Goal: Information Seeking & Learning: Learn about a topic

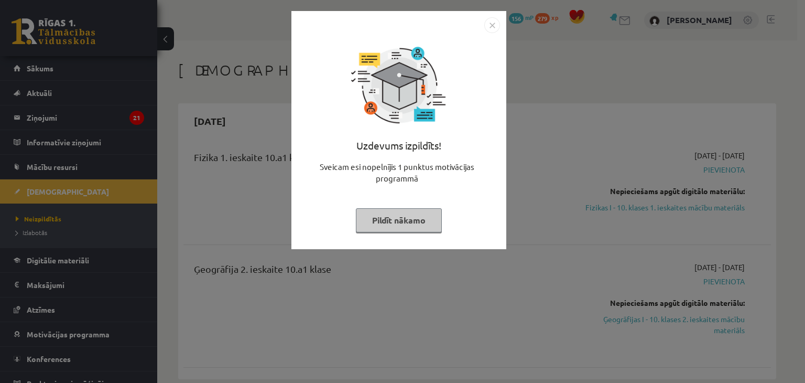
click at [597, 74] on div "Uzdevums izpildīts! Sveicam esi nopelnījis 1 punktus motivācijas programmā Pild…" at bounding box center [402, 191] width 805 height 383
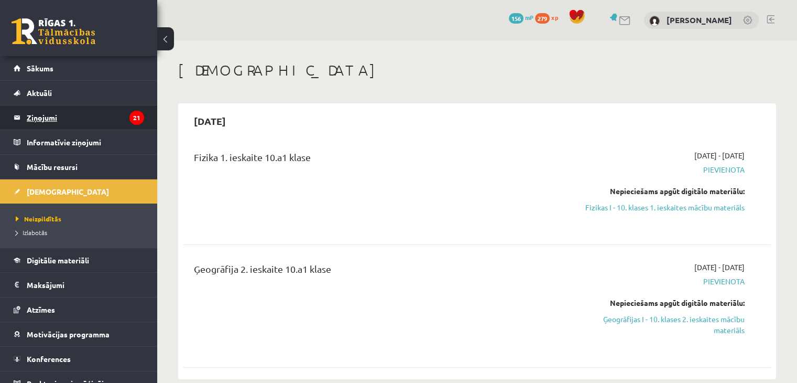
click at [129, 116] on icon "21" at bounding box center [136, 118] width 15 height 14
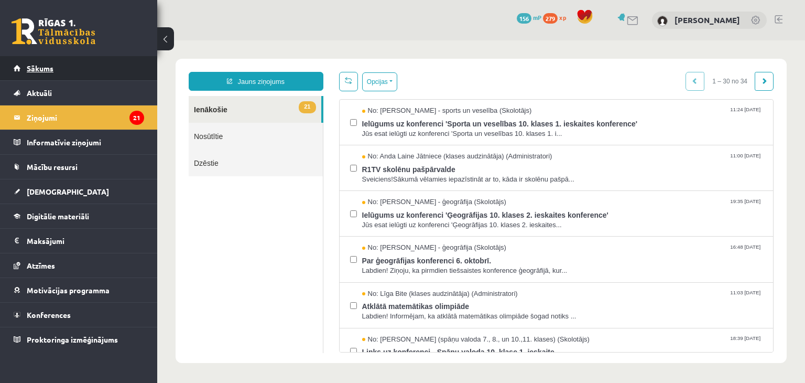
click at [120, 64] on link "Sākums" at bounding box center [79, 68] width 131 height 24
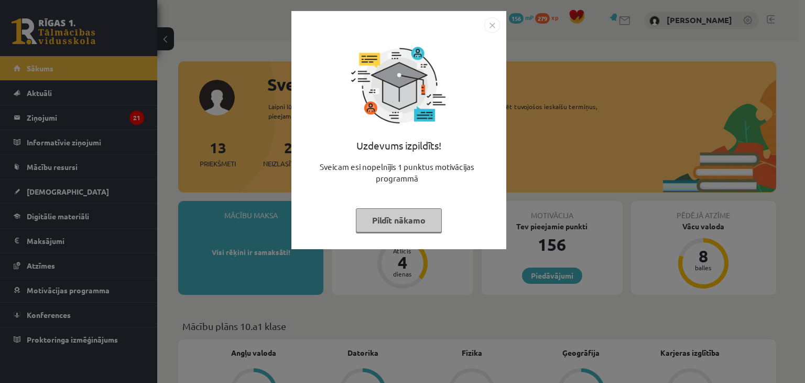
click at [493, 22] on img "Close" at bounding box center [492, 25] width 16 height 16
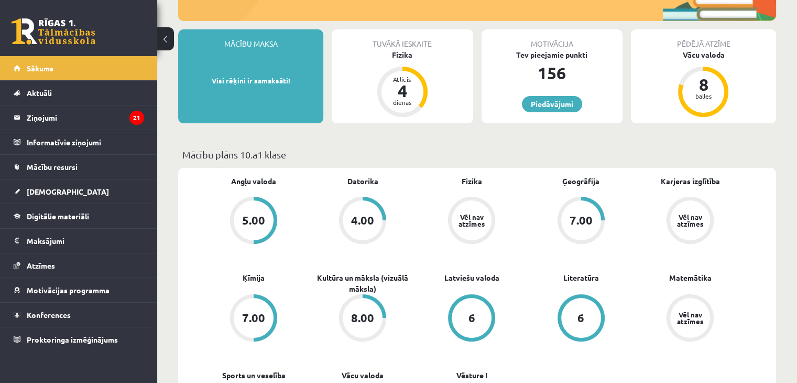
scroll to position [174, 0]
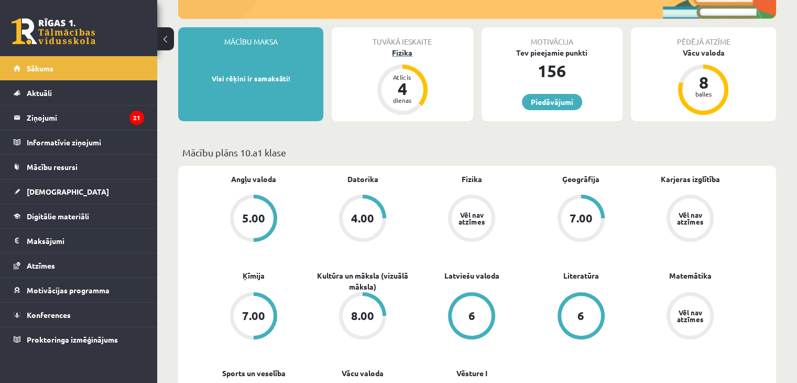
click at [405, 52] on div "Fizika" at bounding box center [402, 52] width 141 height 11
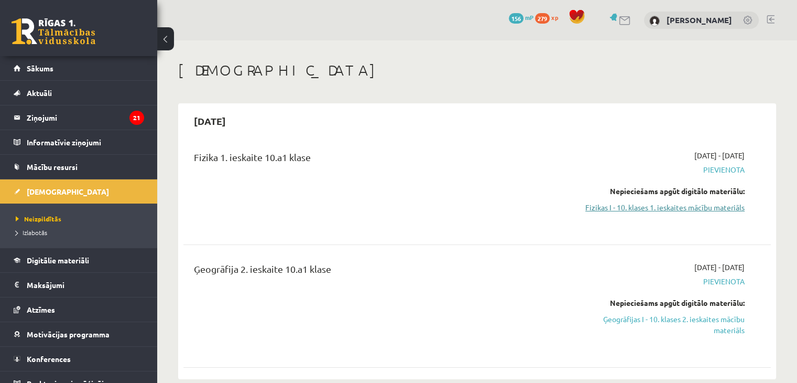
click at [645, 205] on link "Fizikas I - 10. klases 1. ieskaites mācību materiāls" at bounding box center [658, 207] width 173 height 11
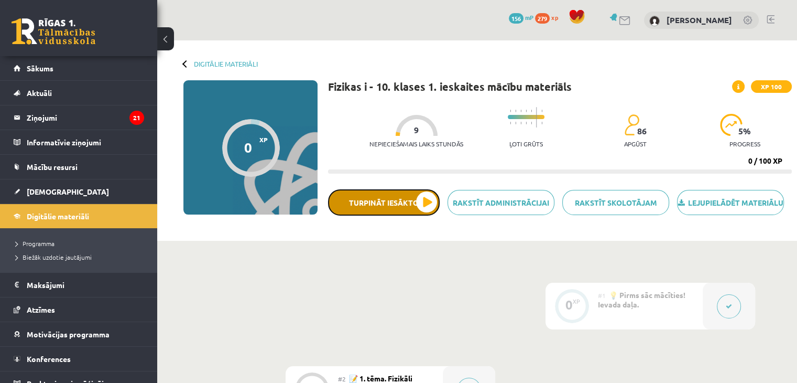
click at [429, 212] on button "Turpināt iesākto" at bounding box center [384, 202] width 112 height 26
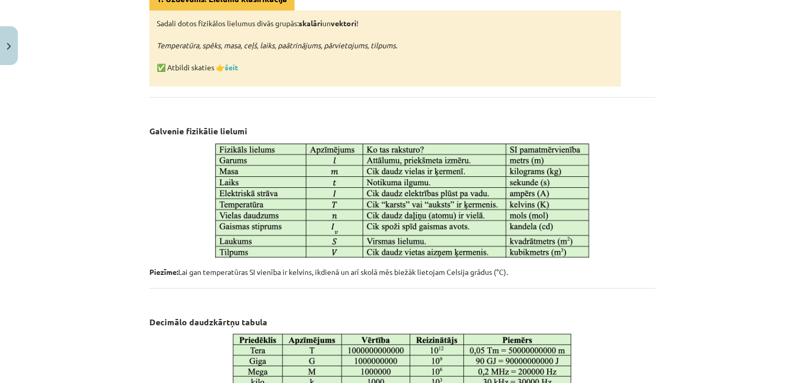
scroll to position [579, 0]
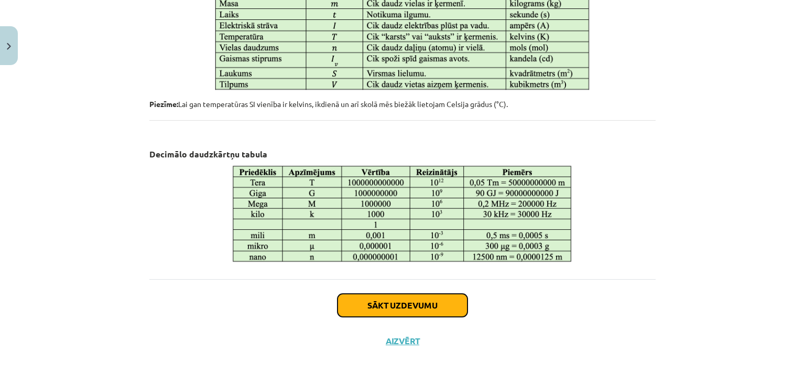
click at [421, 299] on button "Sākt uzdevumu" at bounding box center [403, 305] width 130 height 23
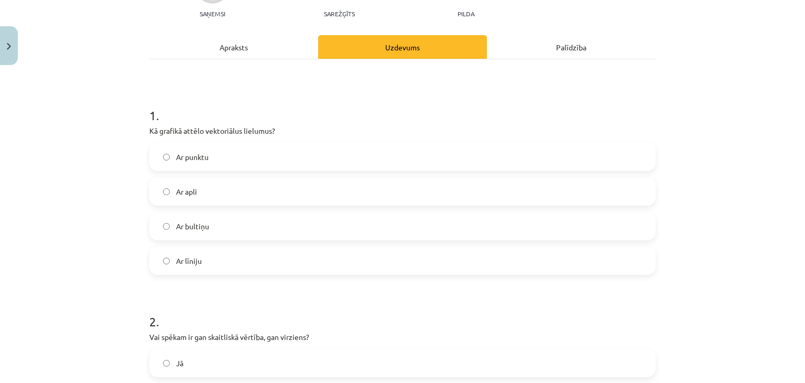
click at [421, 299] on form "1 . Kā grafikā attēlo vektoriālus lielumus? Ar punktu Ar apli Ar bultiņu Ar līn…" at bounding box center [402, 354] width 506 height 528
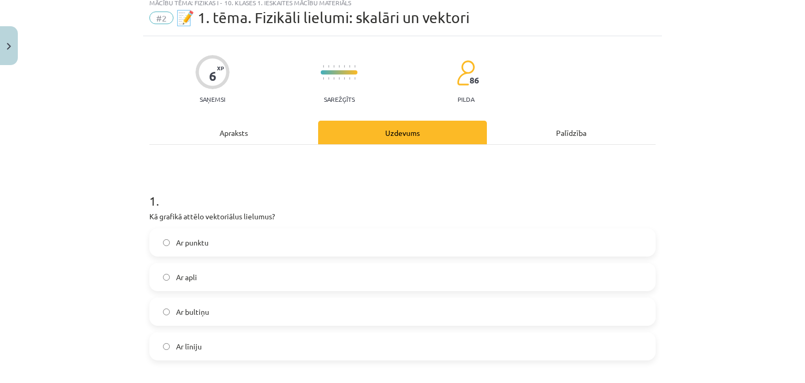
scroll to position [26, 0]
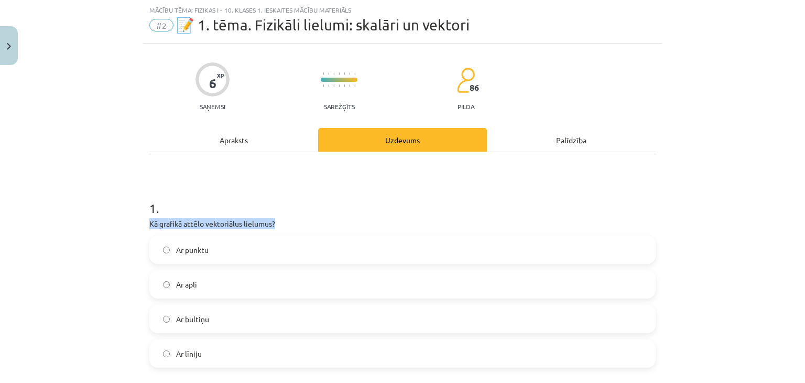
drag, startPoint x: 146, startPoint y: 221, endPoint x: 284, endPoint y: 215, distance: 137.5
click at [284, 215] on div "1 . Kā grafikā attēlo vektoriālus lielumus? Ar punktu Ar apli Ar bultiņu Ar līn…" at bounding box center [402, 274] width 506 height 185
copy p "Kā grafikā attēlo vektoriālus lielumus?"
click at [199, 321] on span "Ar bultiņu" at bounding box center [192, 318] width 33 height 11
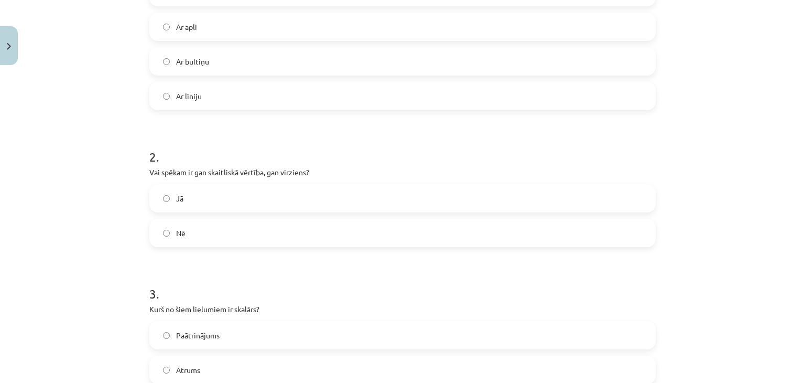
scroll to position [289, 0]
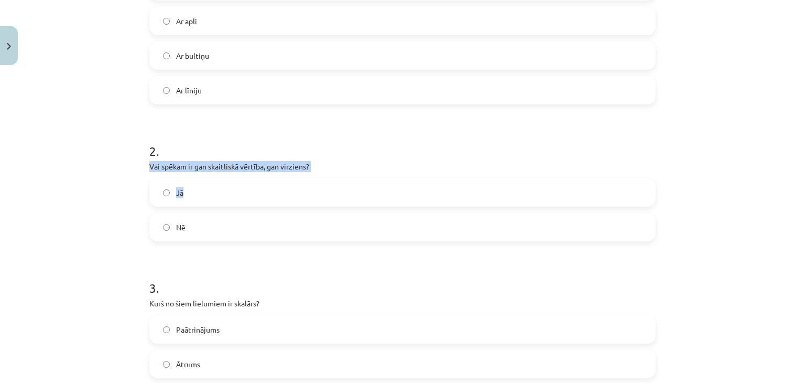
drag, startPoint x: 144, startPoint y: 160, endPoint x: 312, endPoint y: 181, distance: 169.5
click at [312, 181] on div "6 XP Saņemsi Sarežģīts 86 pilda Apraksts Uzdevums Palīdzība 1 . Kā grafikā attē…" at bounding box center [402, 161] width 519 height 762
copy div "Vai spēkam ir gan skaitliskā vērtība, gan virziens? Jā"
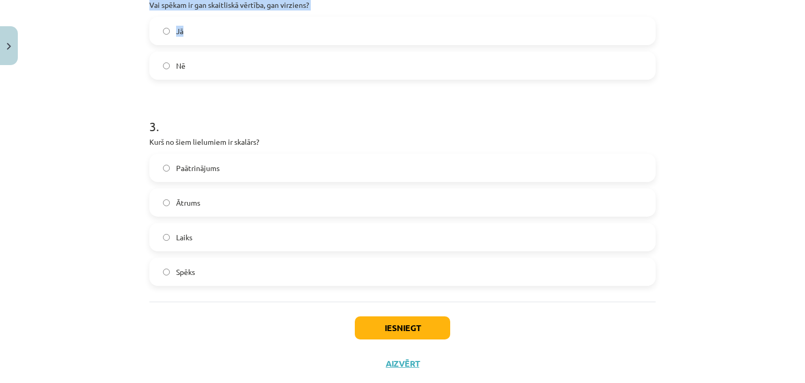
scroll to position [452, 0]
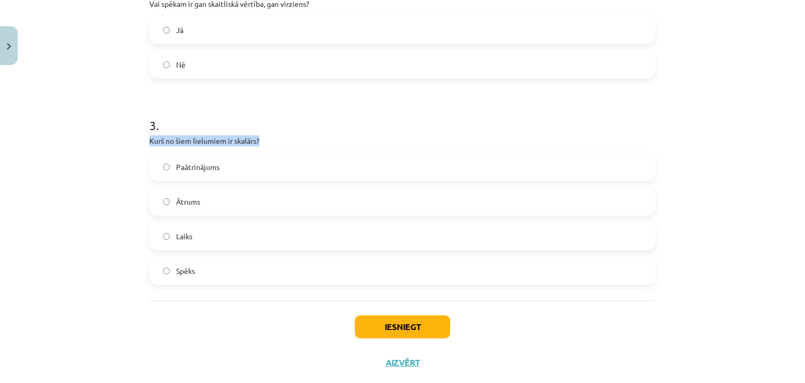
drag, startPoint x: 140, startPoint y: 155, endPoint x: 129, endPoint y: 140, distance: 18.3
click at [129, 140] on div "Mācību tēma: Fizikas i - 10. klases 1. ieskaites mācību materiāls #2 📝 1. tēma.…" at bounding box center [402, 191] width 805 height 383
click at [129, 139] on div "Mācību tēma: Fizikas i - 10. klases 1. ieskaites mācību materiāls #2 📝 1. tēma.…" at bounding box center [402, 191] width 805 height 383
drag, startPoint x: 146, startPoint y: 138, endPoint x: 294, endPoint y: 333, distance: 244.7
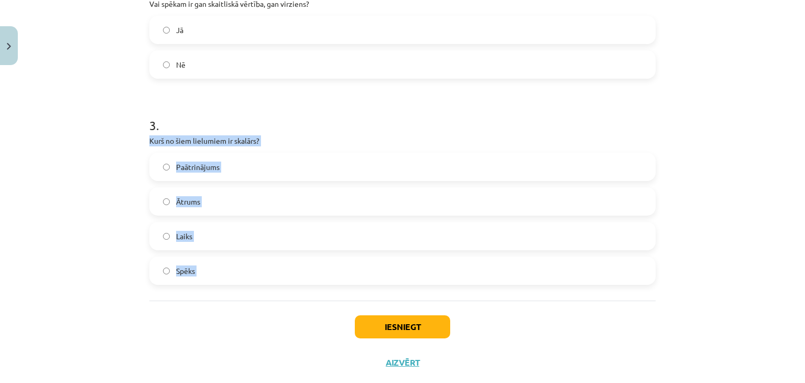
copy div "Kurš no šiem lielumiem ir skalārs? Paātrinājums Ātrums Laiks Spēks"
click at [218, 231] on label "Laiks" at bounding box center [402, 236] width 504 height 26
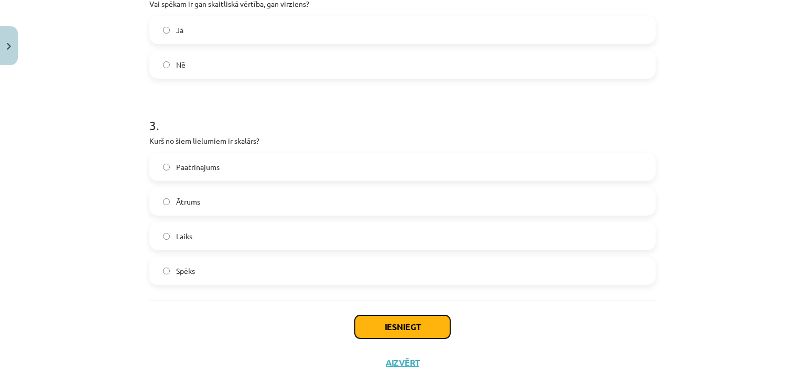
click at [383, 327] on button "Iesniegt" at bounding box center [402, 326] width 95 height 23
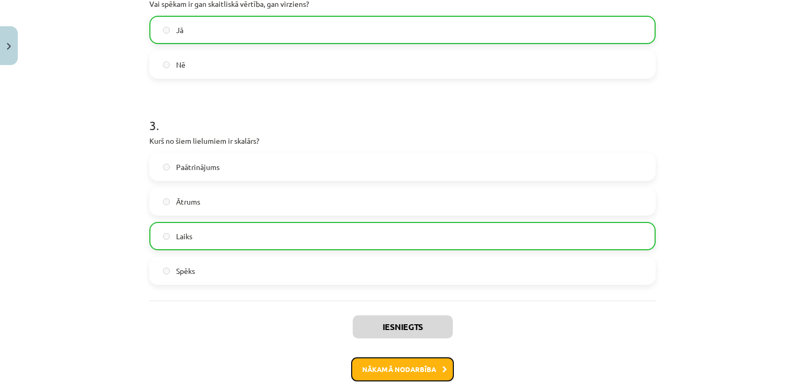
click at [383, 368] on button "Nākamā nodarbība" at bounding box center [402, 369] width 103 height 24
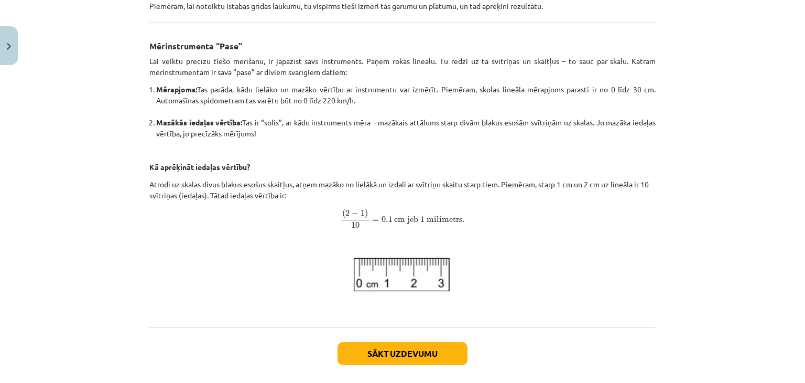
scroll to position [379, 0]
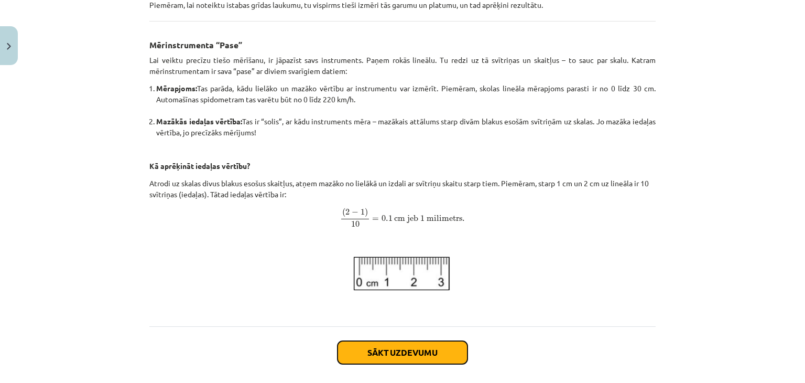
click at [390, 353] on button "Sākt uzdevumu" at bounding box center [403, 352] width 130 height 23
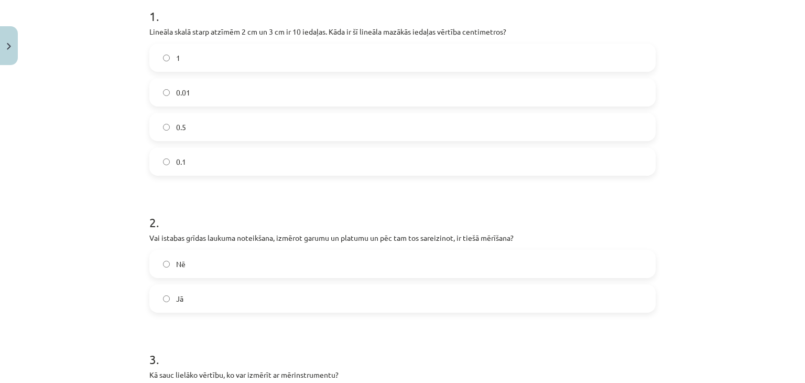
scroll to position [219, 0]
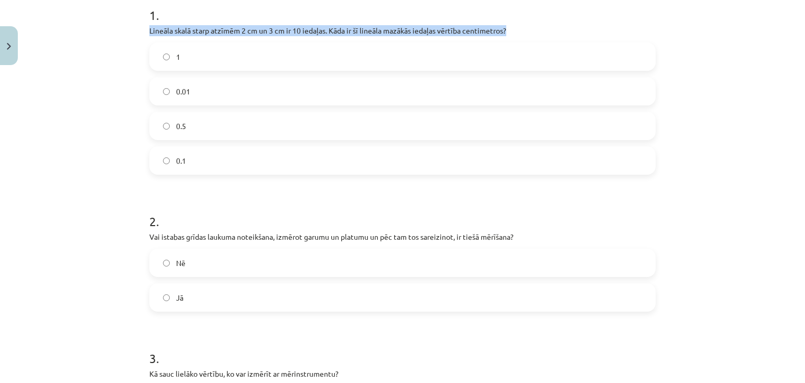
drag, startPoint x: 144, startPoint y: 30, endPoint x: 519, endPoint y: 29, distance: 374.8
click at [519, 29] on div "7 XP Saņemsi Sarežģīts 86 pilda Apraksts Uzdevums Palīdzība 1 . Lineāla skalā s…" at bounding box center [402, 232] width 519 height 762
copy p "Lineāla skalā starp atzīmēm 2 cm un 3 cm ir 10 iedaļas. Kāda ir šī lineāla mazā…"
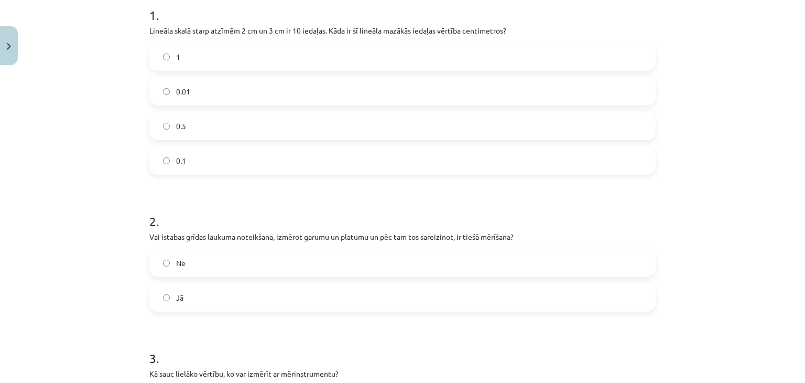
click at [218, 166] on label "0.1" at bounding box center [402, 160] width 504 height 26
click at [246, 265] on label "Nē" at bounding box center [402, 263] width 504 height 26
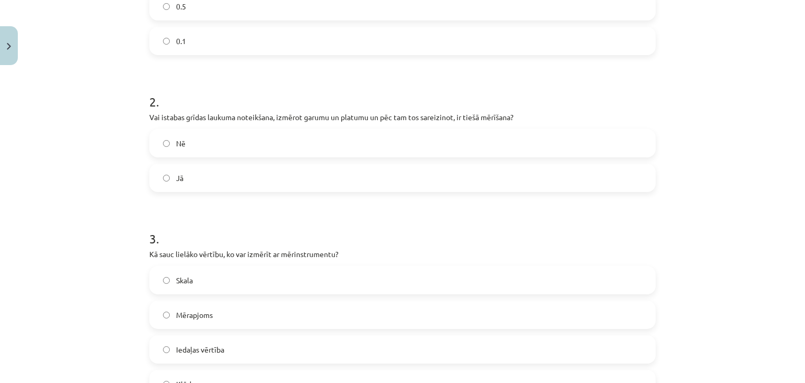
scroll to position [397, 0]
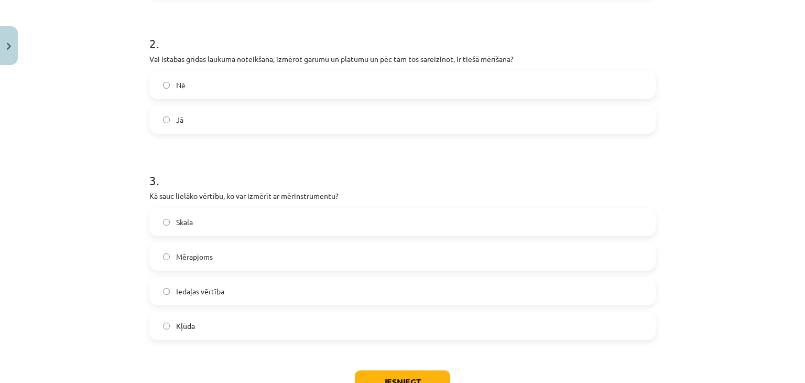
click at [264, 251] on label "Mērapjoms" at bounding box center [402, 256] width 504 height 26
click at [410, 376] on button "Iesniegt" at bounding box center [402, 381] width 95 height 23
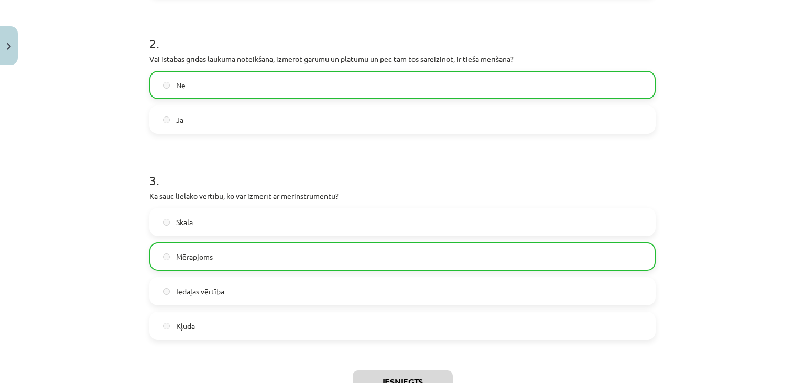
scroll to position [508, 0]
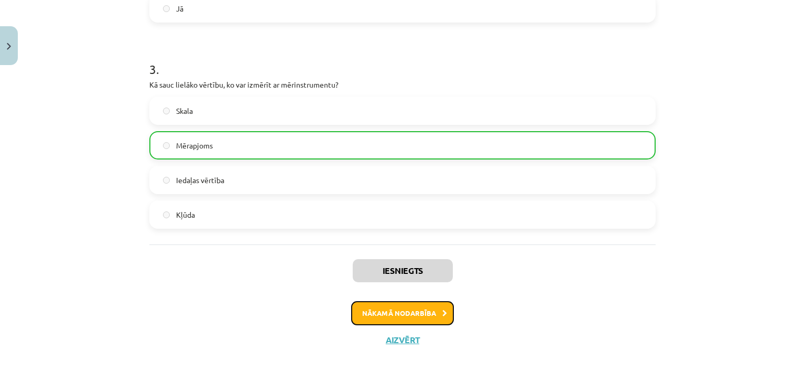
click at [440, 306] on button "Nākamā nodarbība" at bounding box center [402, 313] width 103 height 24
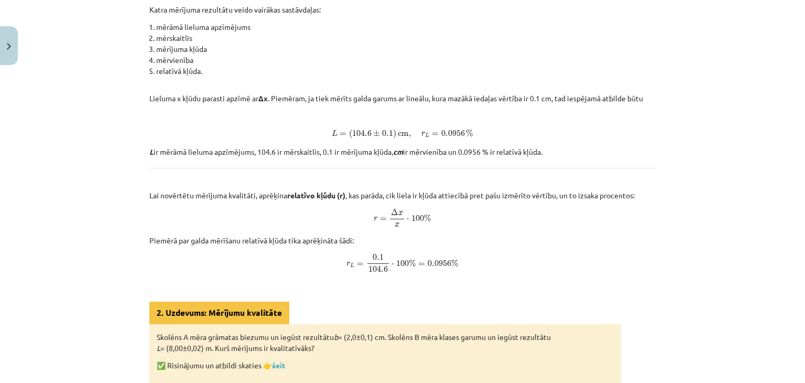
scroll to position [231, 0]
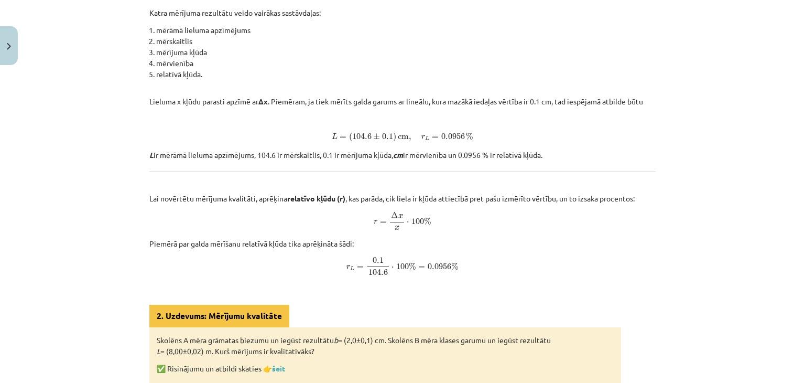
click at [722, 61] on div "Mācību tēma: Fizikas i - 10. klases 1. ieskaites mācību materiāls #4 📝 3. tēma.…" at bounding box center [402, 191] width 805 height 383
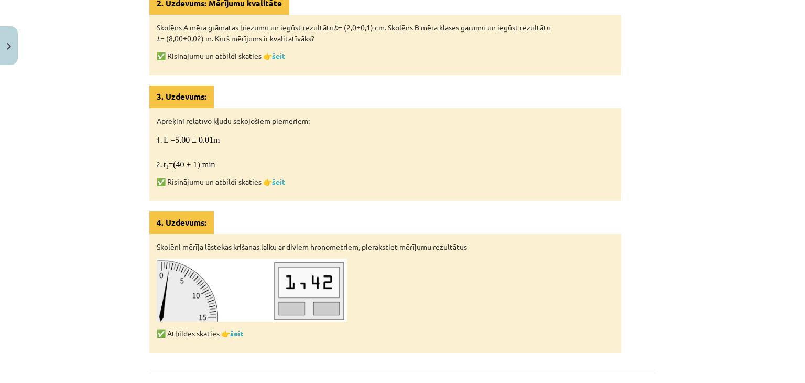
scroll to position [636, 0]
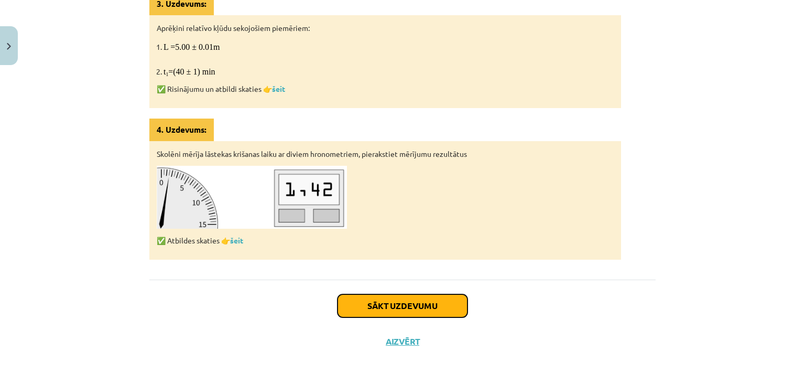
click at [419, 298] on button "Sākt uzdevumu" at bounding box center [403, 305] width 130 height 23
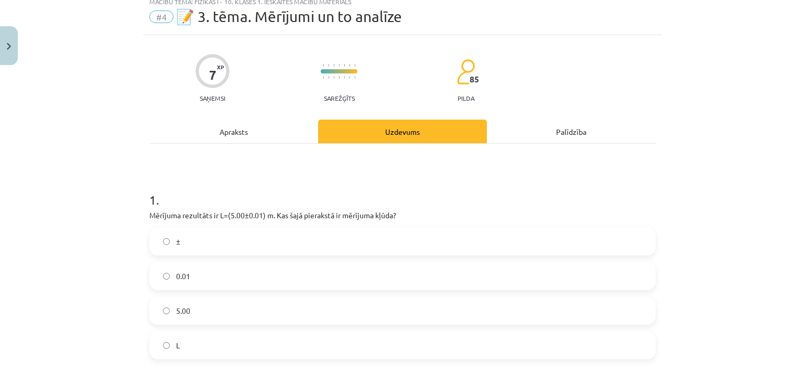
scroll to position [26, 0]
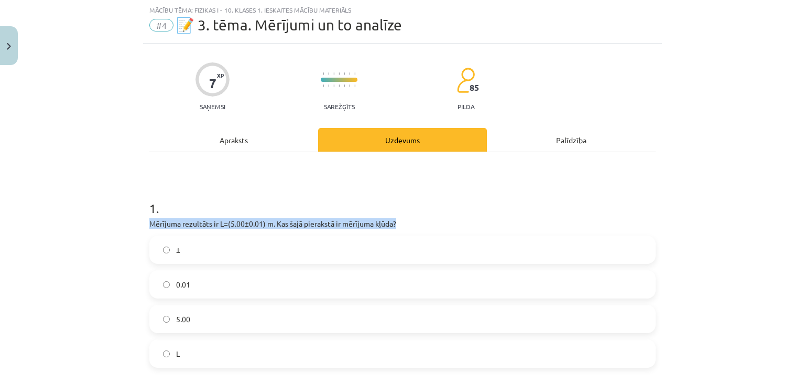
drag, startPoint x: 146, startPoint y: 223, endPoint x: 474, endPoint y: 216, distance: 328.7
click at [474, 216] on div "1 . Mērījuma rezultāts ir L=(5.00±0.01) m. Kas šajā pierakstā ir mērījuma kļūda…" at bounding box center [402, 274] width 506 height 185
copy p "Mērījuma rezultāts ir L=(5.00±0.01) m. Kas šajā pierakstā ir mērījuma kļūda?"
click at [201, 283] on label "0.01" at bounding box center [402, 284] width 504 height 26
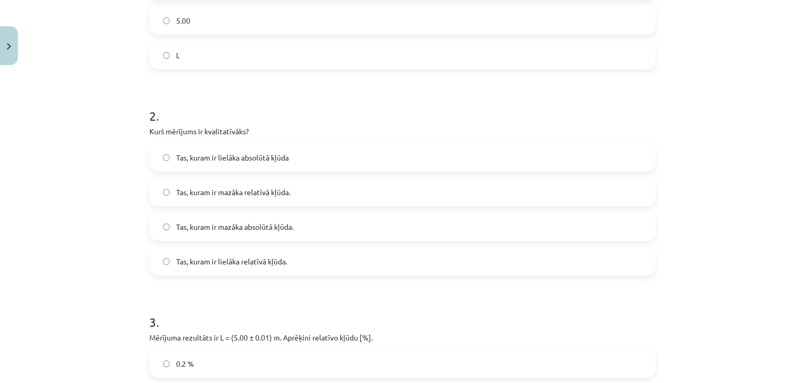
scroll to position [326, 0]
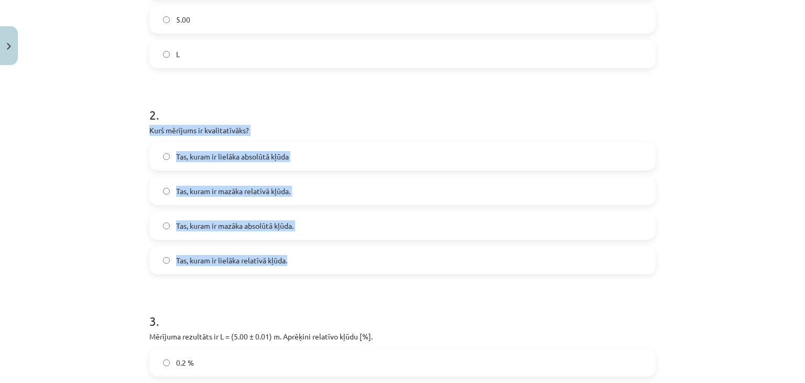
drag, startPoint x: 145, startPoint y: 128, endPoint x: 356, endPoint y: 261, distance: 249.6
click at [356, 261] on div "7 XP Saņemsi Sarežģīts 85 pilda Apraksts Uzdevums Palīdzība 1 . Mērījuma rezult…" at bounding box center [402, 159] width 519 height 831
copy div "Kurš mērījums ir kvalitatīvāks? Tas, kuram ir lielāka absolūtā kļūda Tas, kuram…"
click at [66, 239] on div "Mācību tēma: Fizikas i - 10. klases 1. ieskaites mācību materiāls #4 📝 3. tēma.…" at bounding box center [402, 191] width 805 height 383
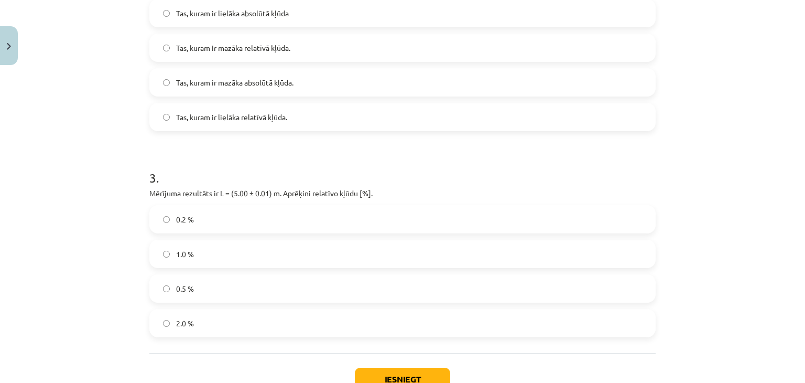
scroll to position [471, 0]
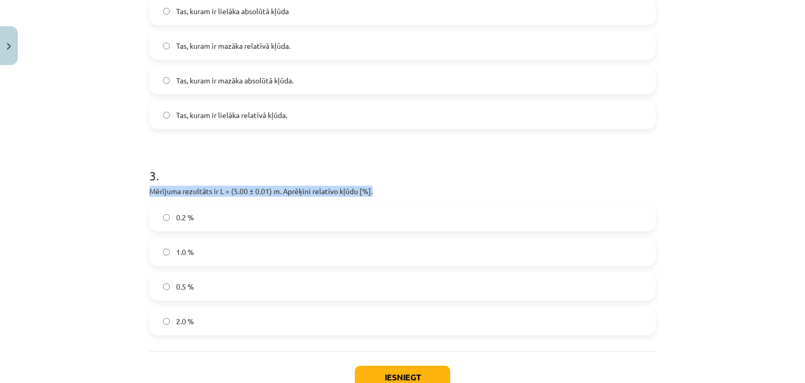
drag, startPoint x: 145, startPoint y: 191, endPoint x: 391, endPoint y: 185, distance: 245.9
click at [391, 185] on div "3 . Mērījuma rezultāts ir L = (5.00 ± 0.01) m. Aprēķini relatīvo kļūdu [%]. 0.2…" at bounding box center [402, 242] width 506 height 185
copy p "Mērījuma rezultāts ir L = (5.00 ± 0.01) m. Aprēķini relatīvo kļūdu [%]."
click at [200, 219] on label "0.2 %" at bounding box center [402, 217] width 504 height 26
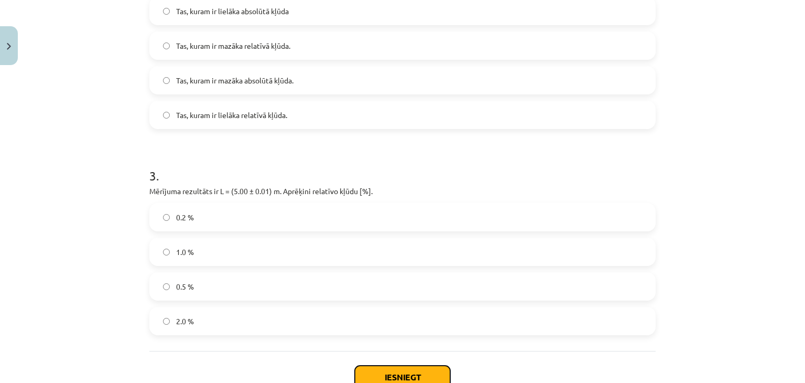
click at [394, 373] on button "Iesniegt" at bounding box center [402, 376] width 95 height 23
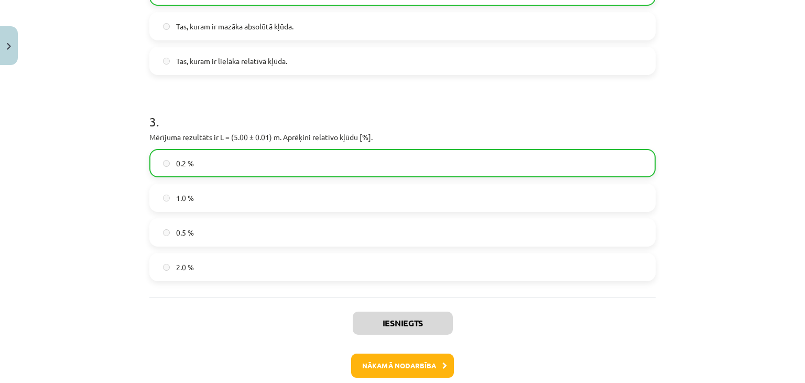
scroll to position [548, 0]
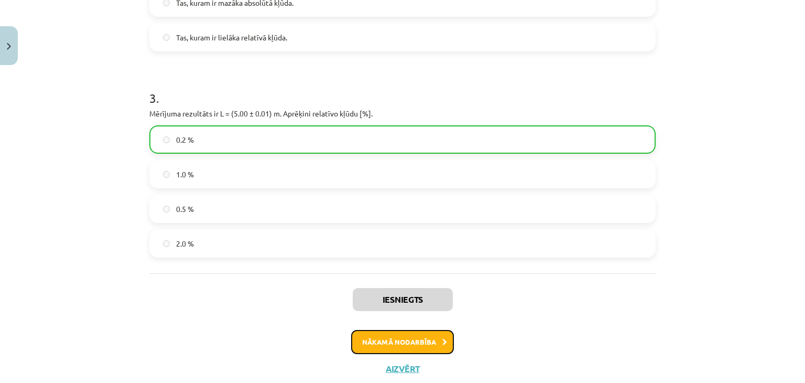
click at [398, 338] on button "Nākamā nodarbība" at bounding box center [402, 342] width 103 height 24
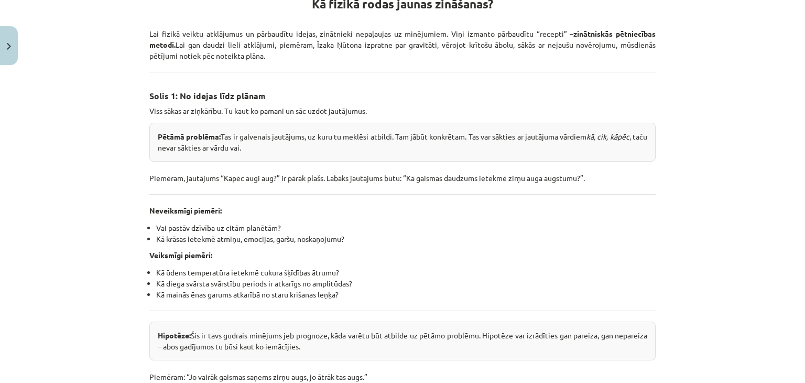
scroll to position [236, 0]
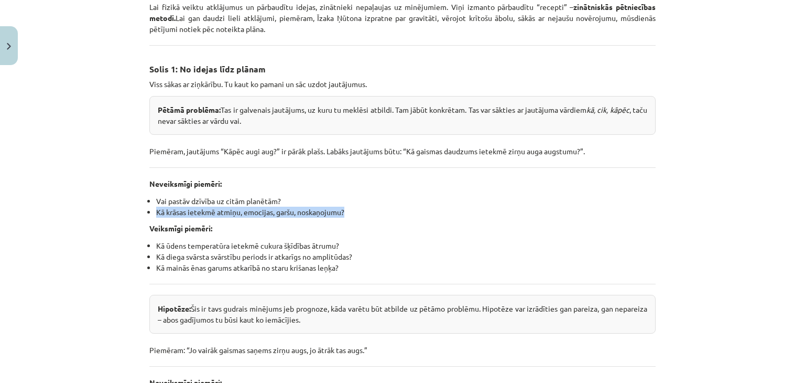
drag, startPoint x: 794, startPoint y: 190, endPoint x: 805, endPoint y: 206, distance: 19.3
click at [797, 206] on div "Mācību tēma: Fizikas i - 10. klases 1. ieskaites mācību materiāls #5 📝 4. tēma.…" at bounding box center [402, 191] width 805 height 383
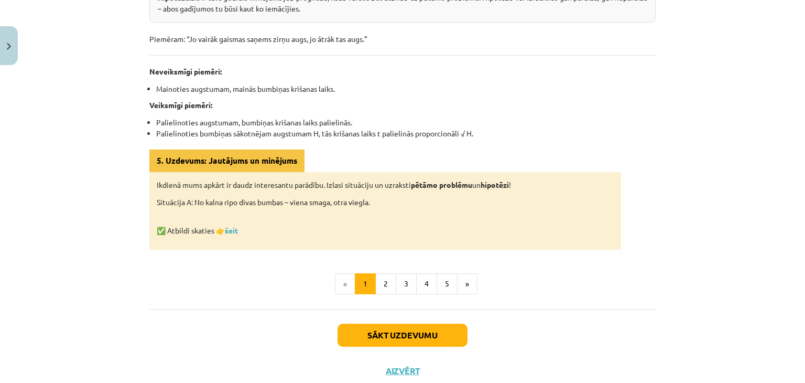
scroll to position [550, 0]
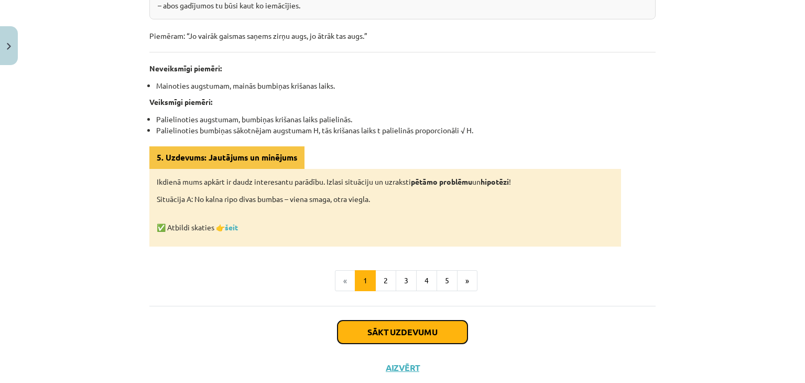
click at [371, 329] on button "Sākt uzdevumu" at bounding box center [403, 331] width 130 height 23
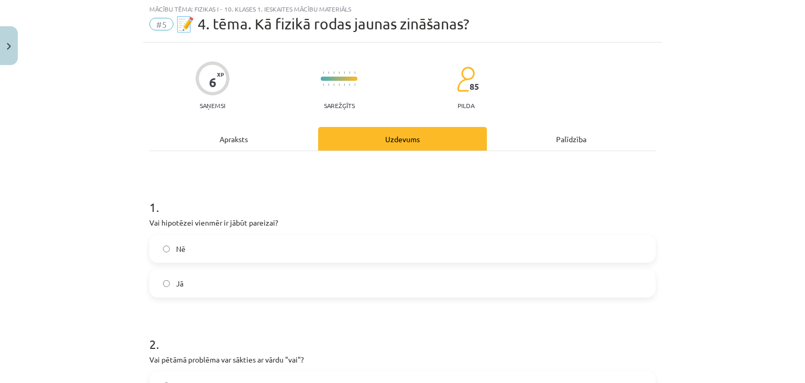
scroll to position [26, 0]
click at [184, 248] on label "Nē" at bounding box center [402, 249] width 504 height 26
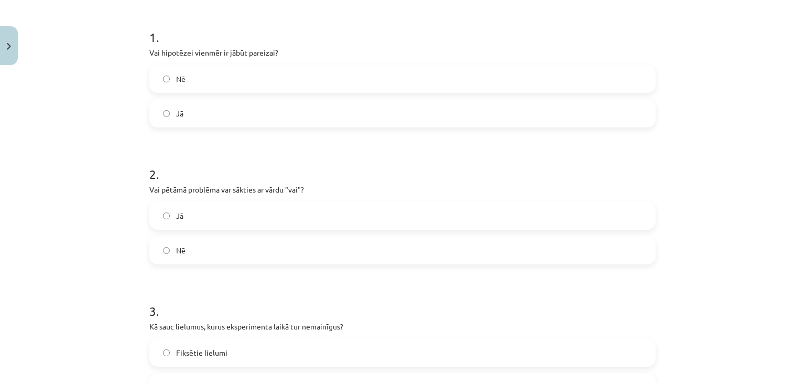
scroll to position [239, 0]
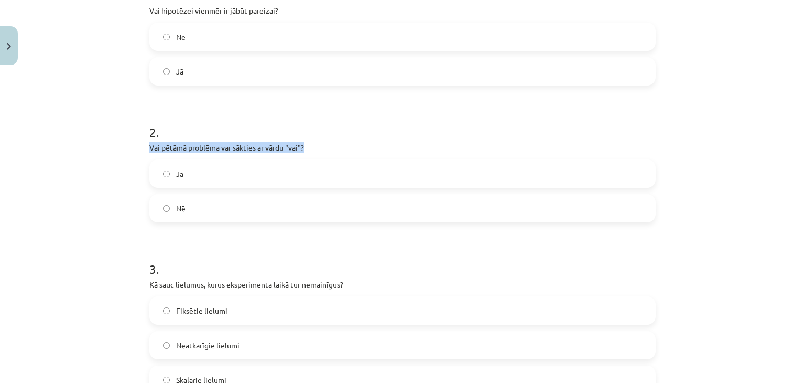
drag, startPoint x: 142, startPoint y: 146, endPoint x: 332, endPoint y: 150, distance: 190.9
click at [332, 150] on div "6 XP Saņemsi Sarežģīts 85 pilda Apraksts Uzdevums Palīdzība 1 . Vai hipotēzei v…" at bounding box center [402, 177] width 519 height 693
copy p "Vai pētāmā problēma var sākties ar vārdu "vai"?"
click at [202, 174] on label "Jā" at bounding box center [402, 173] width 504 height 26
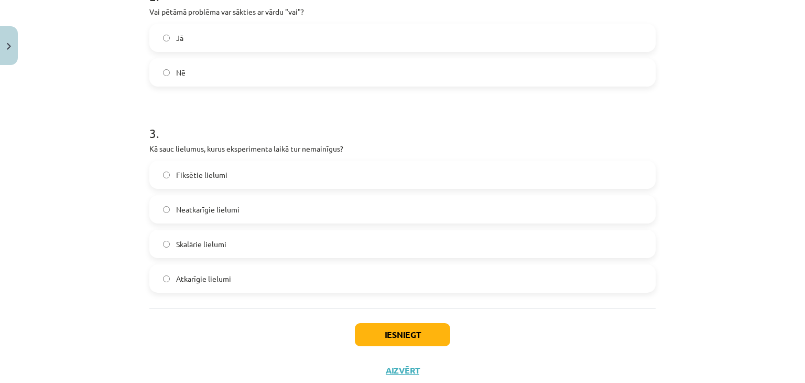
scroll to position [376, 0]
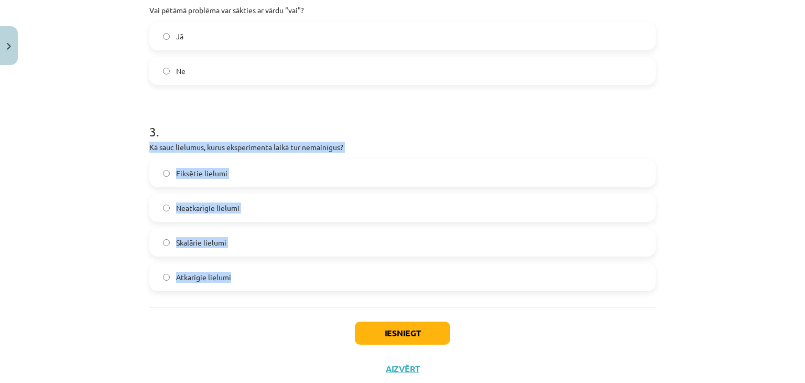
drag, startPoint x: 145, startPoint y: 144, endPoint x: 334, endPoint y: 284, distance: 235.1
click at [334, 284] on div "6 XP Saņemsi Sarežģīts 85 pilda Apraksts Uzdevums Palīdzība 1 . Vai hipotēzei v…" at bounding box center [402, 39] width 519 height 693
copy div "Kā sauc lielumus, kurus eksperimenta laikā tur nemainīgus? Fiksētie lielumi Nea…"
click at [262, 169] on label "Fiksētie lielumi" at bounding box center [402, 173] width 504 height 26
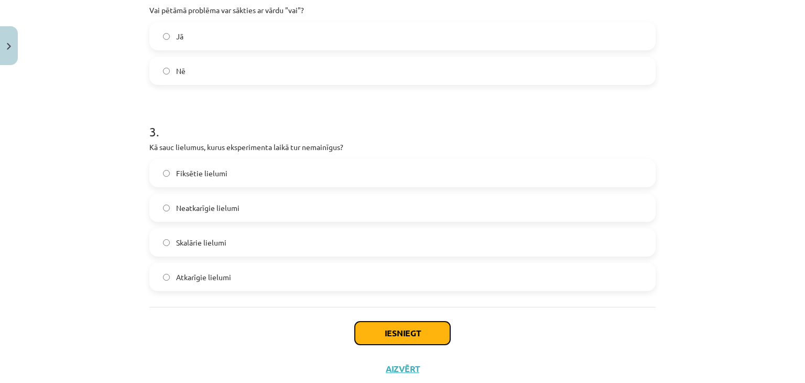
click at [410, 338] on button "Iesniegt" at bounding box center [402, 332] width 95 height 23
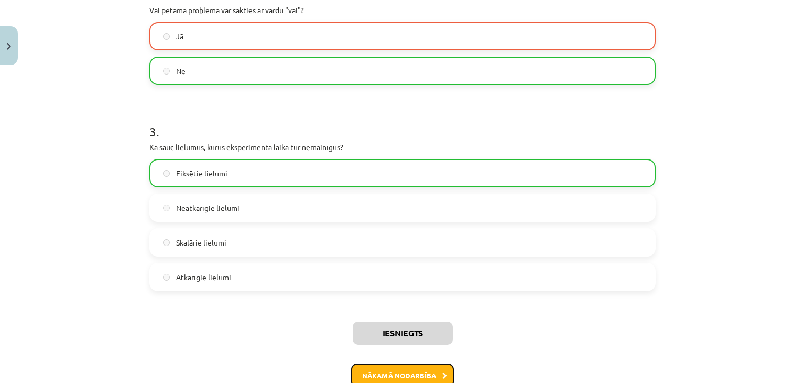
click at [391, 370] on button "Nākamā nodarbība" at bounding box center [402, 375] width 103 height 24
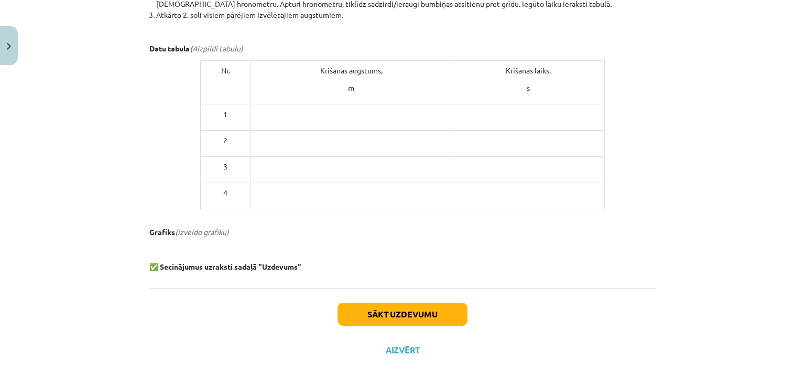
scroll to position [544, 0]
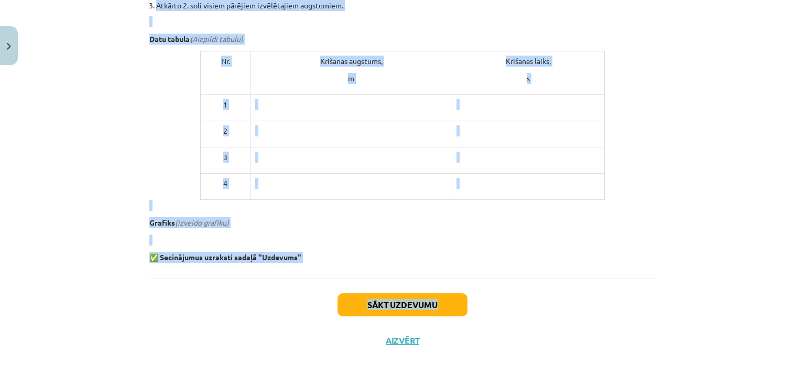
drag, startPoint x: 256, startPoint y: 107, endPoint x: 472, endPoint y: 289, distance: 282.4
copy div "Laboratorijas darbs Nr. 0: Bumbiņas brīvais kritiens 📝 Veic laboratorijas darbu…"
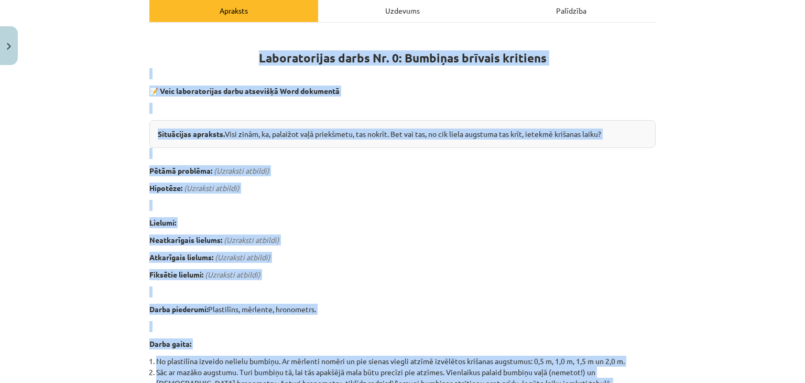
scroll to position [134, 0]
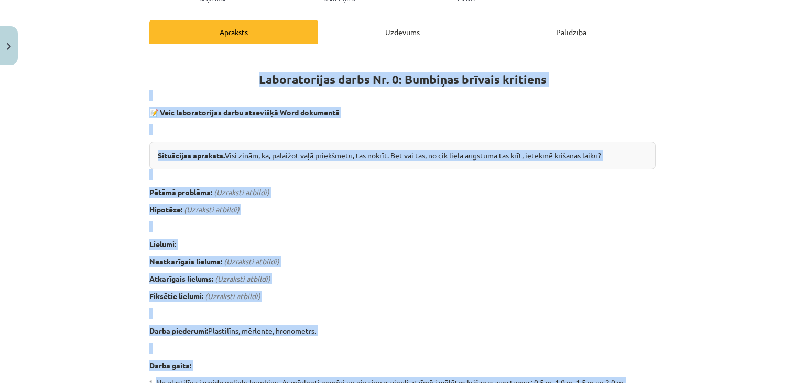
click at [355, 234] on div "Laboratorijas darbs Nr. 0: Bumbiņas brīvais kritiens 📝 Veic laboratorijas darbu…" at bounding box center [402, 362] width 506 height 619
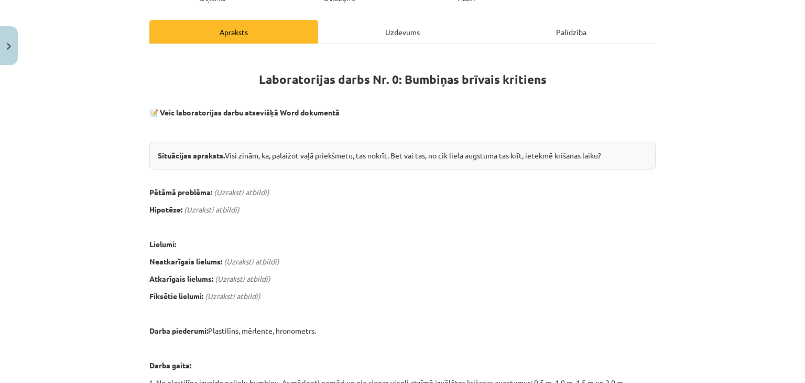
click at [247, 190] on em "(Uzraksti atbildi)" at bounding box center [242, 191] width 56 height 9
click at [235, 189] on em "(Uzraksti atbildi)" at bounding box center [242, 191] width 56 height 9
click at [222, 189] on em "(Uzraksti atbildi)" at bounding box center [242, 191] width 56 height 9
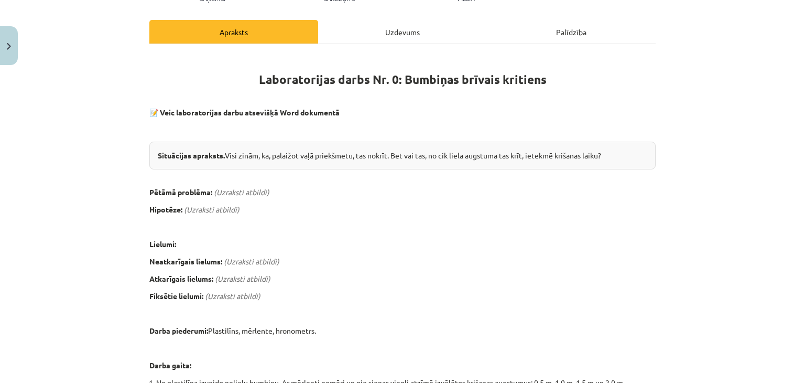
click at [234, 192] on em "(Uzraksti atbildi)" at bounding box center [242, 191] width 56 height 9
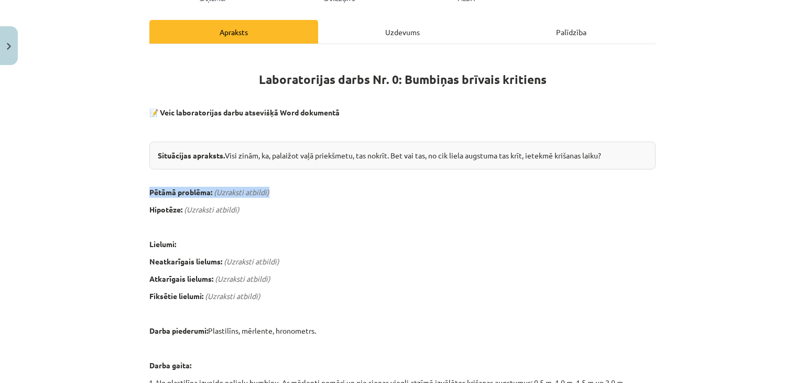
click at [234, 192] on em "(Uzraksti atbildi)" at bounding box center [242, 191] width 56 height 9
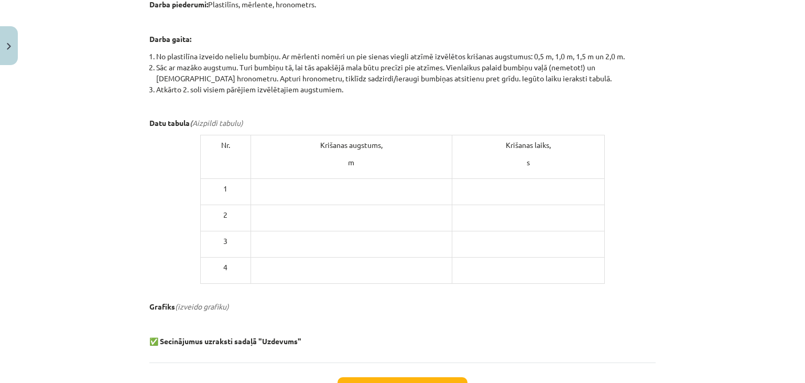
scroll to position [473, 0]
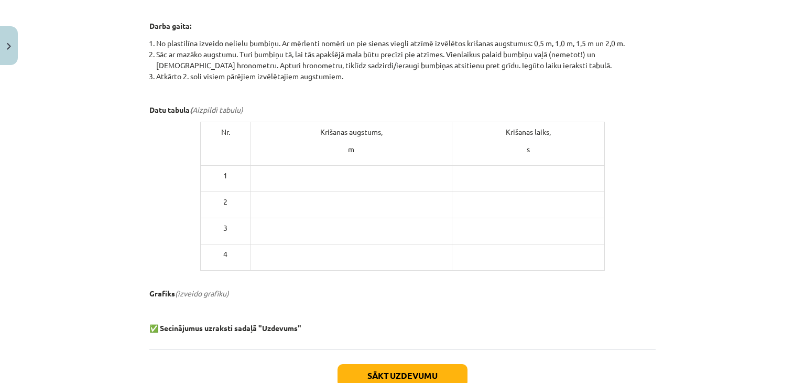
click at [432, 179] on p at bounding box center [351, 175] width 192 height 11
click at [435, 367] on button "Sākt uzdevumu" at bounding box center [403, 375] width 130 height 23
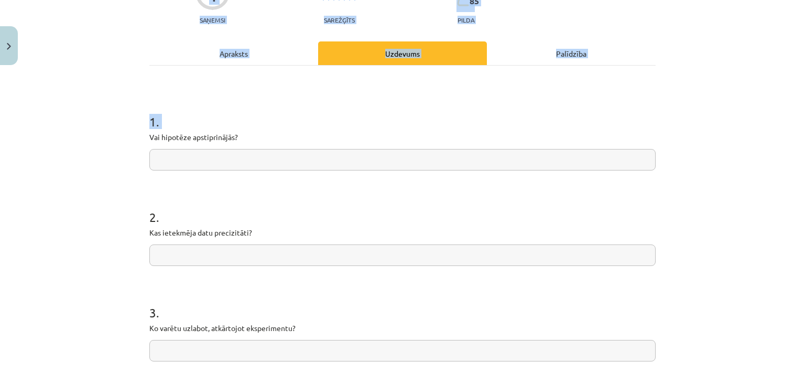
scroll to position [302, 0]
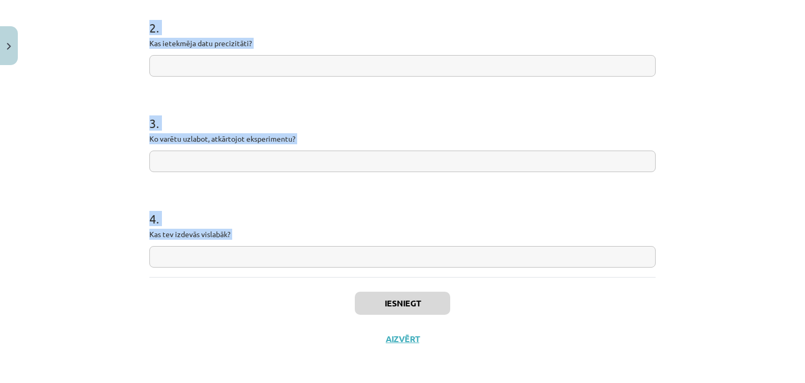
drag, startPoint x: 145, startPoint y: 221, endPoint x: 272, endPoint y: 288, distance: 144.0
click at [272, 288] on div "4 XP Saņemsi Sarežģīts 85 pilda Apraksts Uzdevums Palīdzība 1 . Vai hipotēze ap…" at bounding box center [402, 62] width 519 height 589
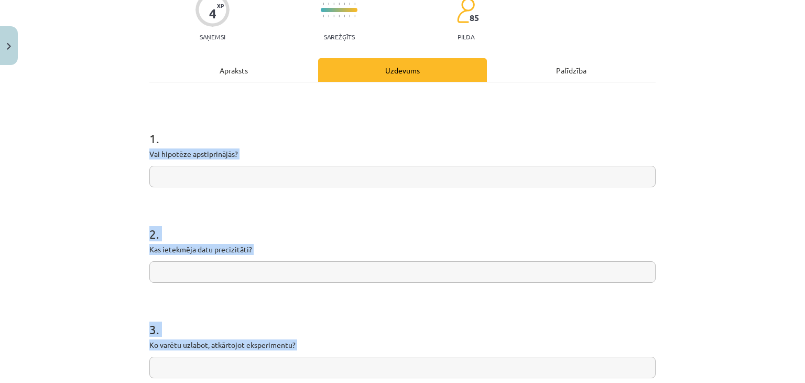
scroll to position [103, 0]
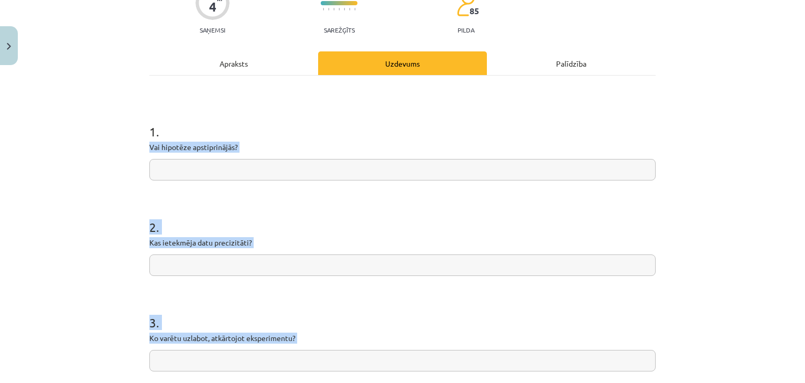
click at [592, 162] on input "text" at bounding box center [402, 169] width 506 height 21
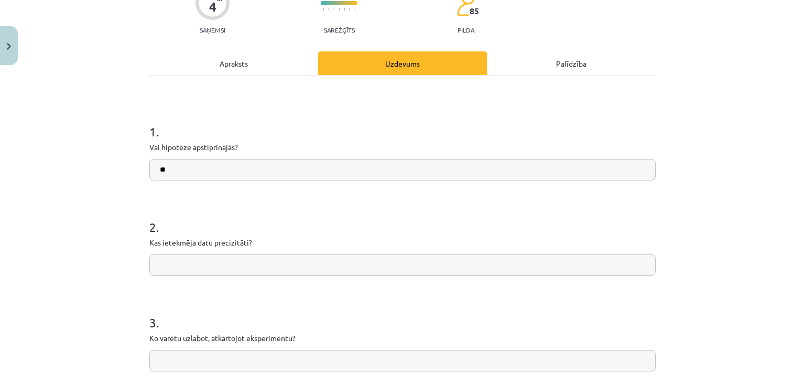
type input "**"
click at [274, 260] on input "text" at bounding box center [402, 264] width 506 height 21
type input "**********"
click at [313, 360] on input "text" at bounding box center [402, 360] width 506 height 21
type input "**********"
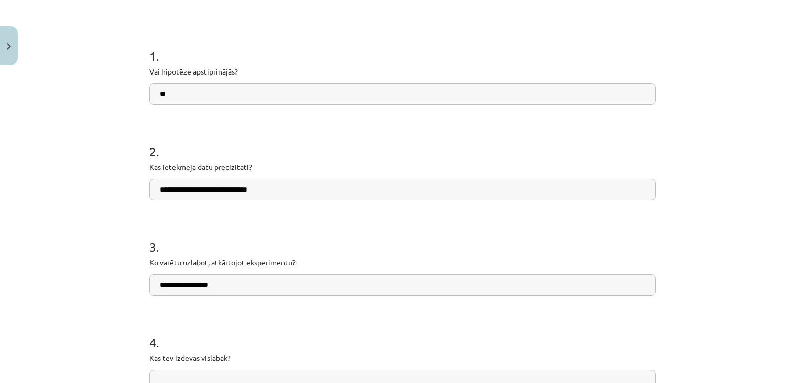
scroll to position [181, 0]
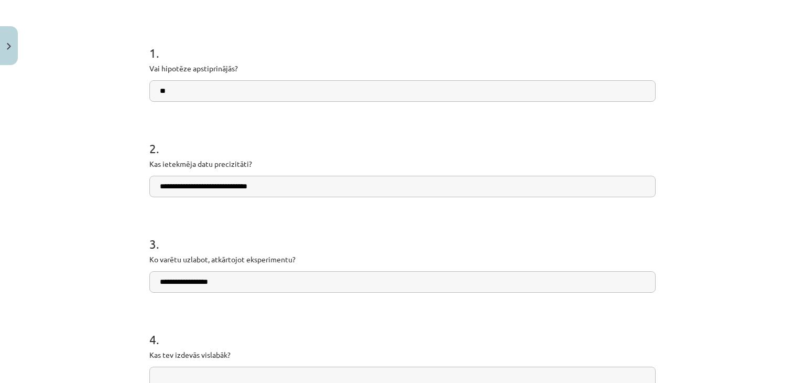
click at [621, 374] on input "text" at bounding box center [402, 376] width 506 height 21
type input "**********"
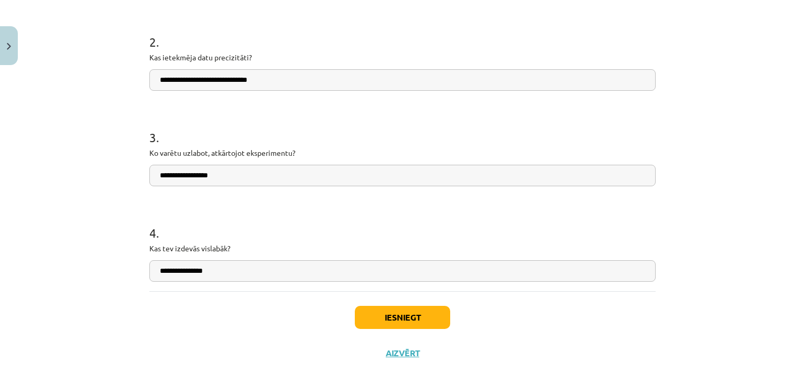
scroll to position [291, 0]
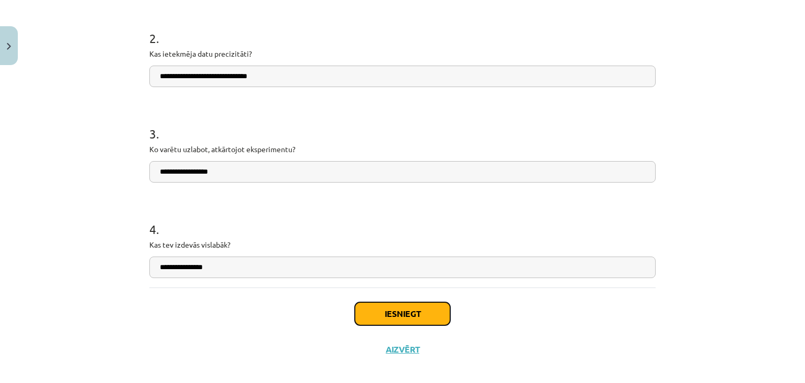
click at [416, 304] on button "Iesniegt" at bounding box center [402, 313] width 95 height 23
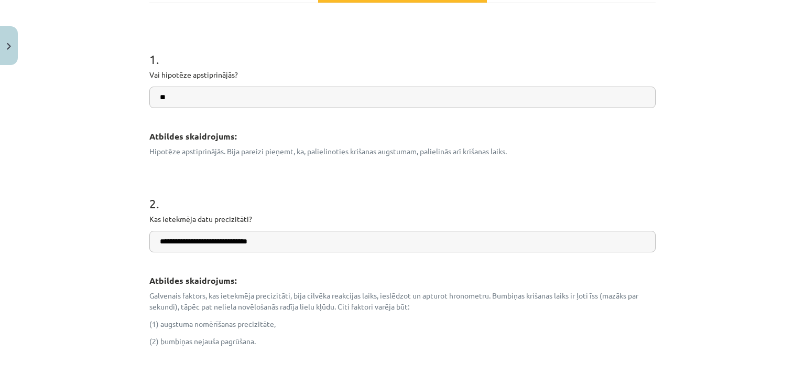
scroll to position [651, 0]
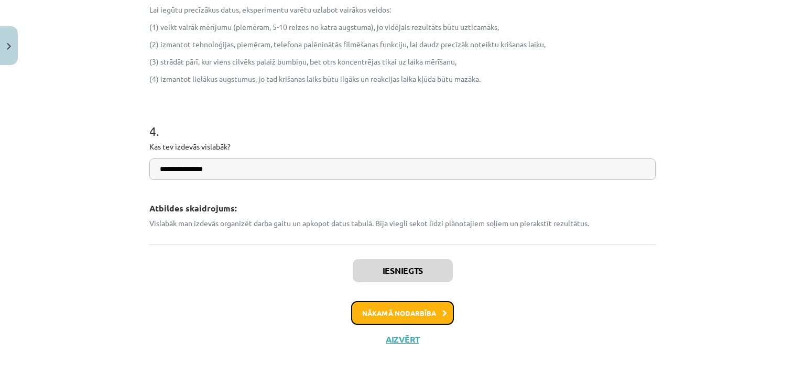
click at [394, 308] on button "Nākamā nodarbība" at bounding box center [402, 313] width 103 height 24
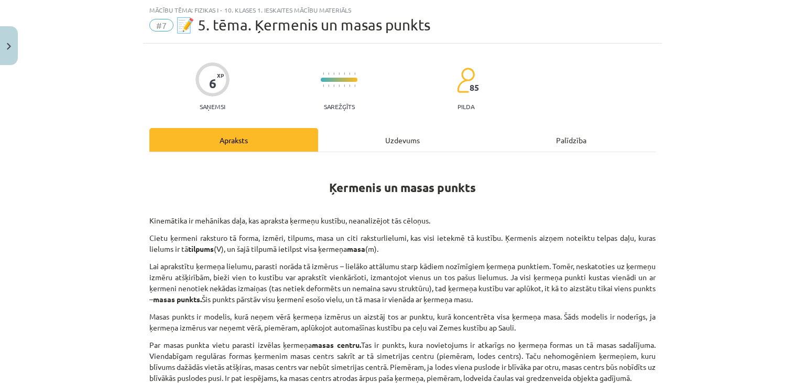
scroll to position [289, 0]
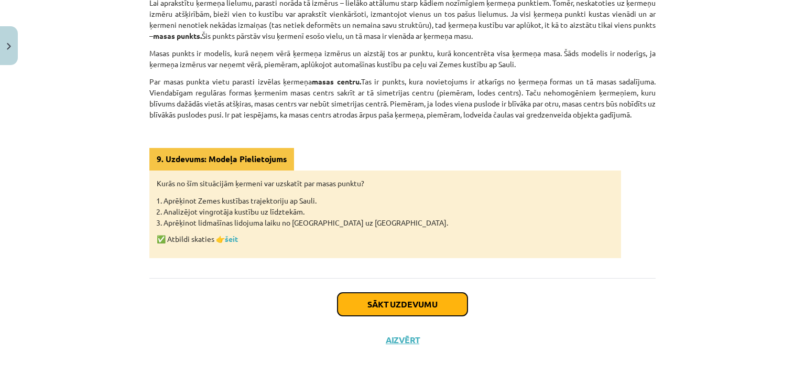
click at [438, 294] on button "Sākt uzdevumu" at bounding box center [403, 303] width 130 height 23
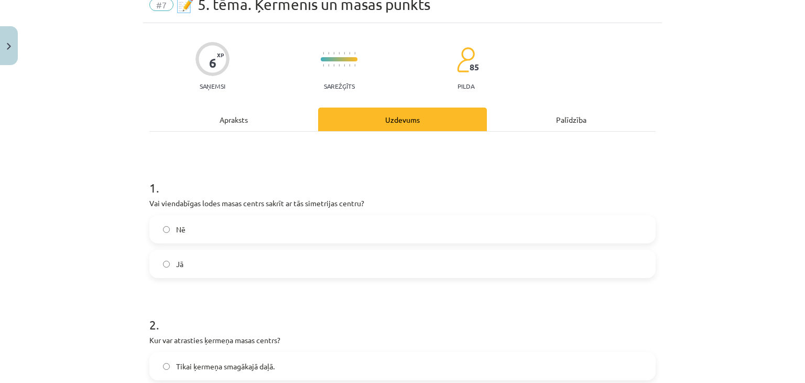
scroll to position [26, 0]
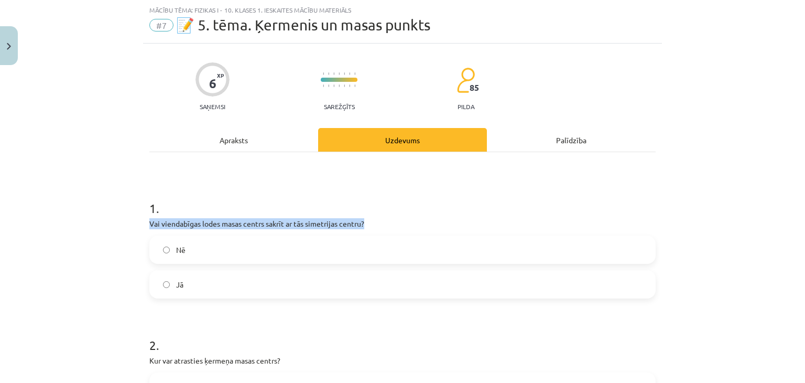
drag, startPoint x: 145, startPoint y: 219, endPoint x: 404, endPoint y: 227, distance: 259.1
click at [404, 227] on div "6 XP Saņemsi Sarežģīts 85 pilda Apraksts Uzdevums Palīdzība 1 . Vai viendabīgas…" at bounding box center [402, 390] width 519 height 693
click at [176, 285] on span "Jā" at bounding box center [179, 284] width 7 height 11
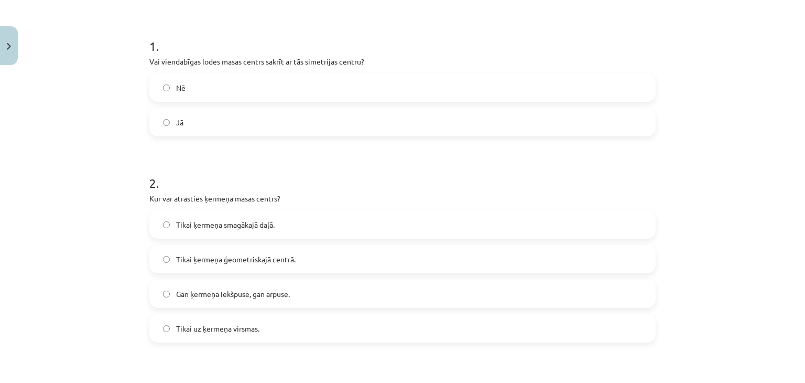
scroll to position [209, 0]
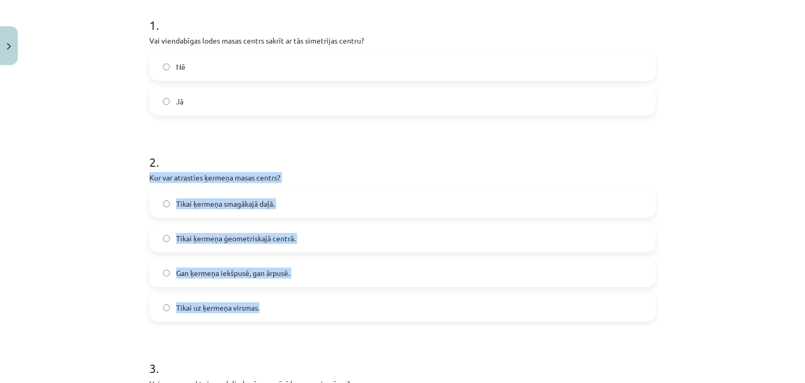
drag, startPoint x: 145, startPoint y: 176, endPoint x: 289, endPoint y: 317, distance: 201.7
click at [289, 317] on div "6 XP Saņemsi Sarežģīts 85 pilda Apraksts Uzdevums Palīdzība 1 . Vai viendabīgas…" at bounding box center [402, 207] width 519 height 693
click at [256, 271] on span "Gan ķermeņa iekšpusē, gan ārpusē." at bounding box center [233, 272] width 114 height 11
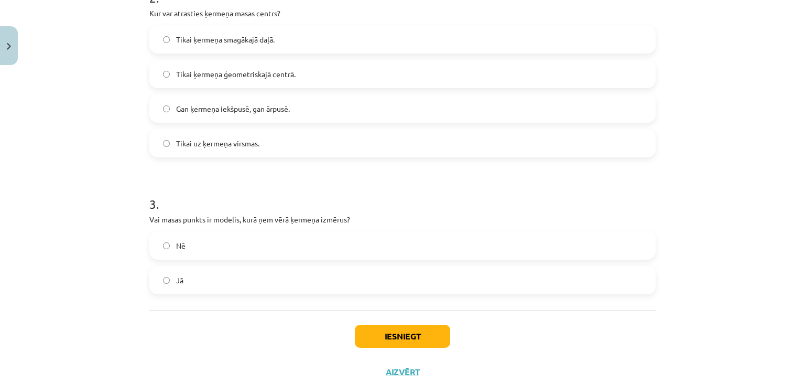
scroll to position [406, 0]
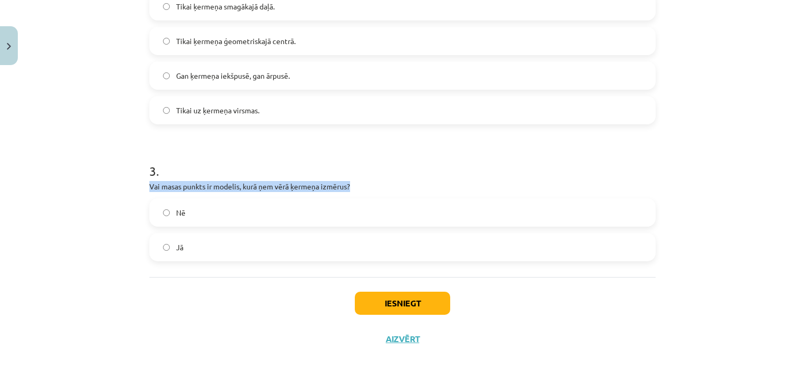
drag, startPoint x: 145, startPoint y: 183, endPoint x: 360, endPoint y: 180, distance: 214.9
click at [360, 180] on div "6 XP Saņemsi Sarežģīts 85 pilda Apraksts Uzdevums Palīdzība 1 . Vai viendabīgas…" at bounding box center [402, 9] width 519 height 693
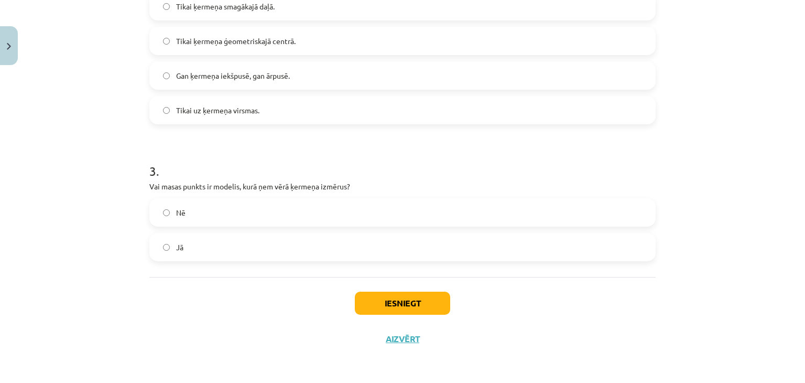
click at [189, 217] on label "Nē" at bounding box center [402, 212] width 504 height 26
click at [398, 306] on button "Iesniegt" at bounding box center [402, 302] width 95 height 23
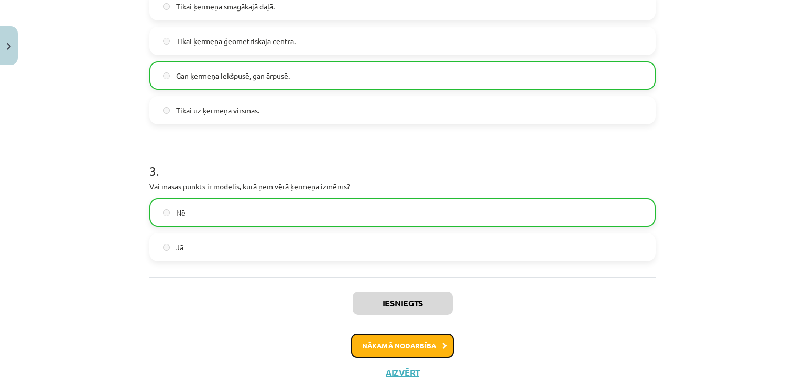
click at [394, 339] on button "Nākamā nodarbība" at bounding box center [402, 345] width 103 height 24
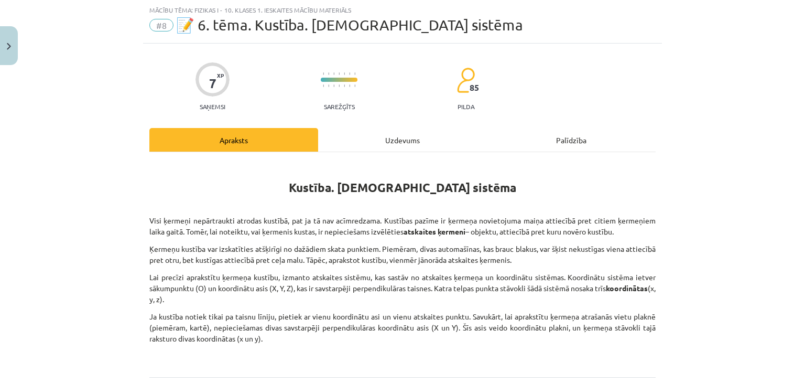
scroll to position [126, 0]
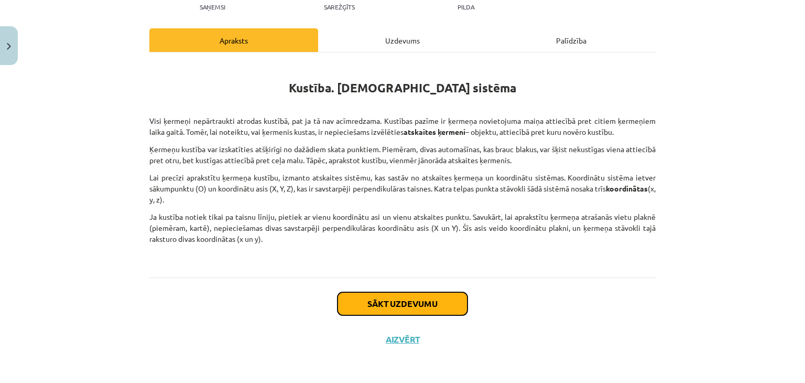
click at [410, 305] on button "Sākt uzdevumu" at bounding box center [403, 303] width 130 height 23
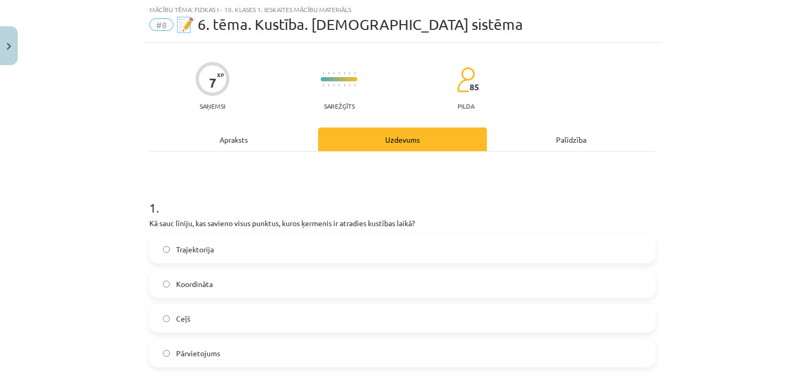
scroll to position [26, 0]
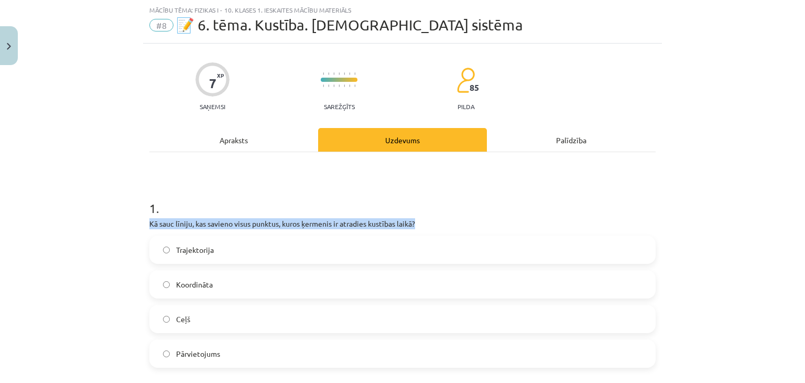
drag, startPoint x: 144, startPoint y: 221, endPoint x: 576, endPoint y: 220, distance: 432.5
click at [167, 246] on label "Trajektorija" at bounding box center [402, 249] width 504 height 26
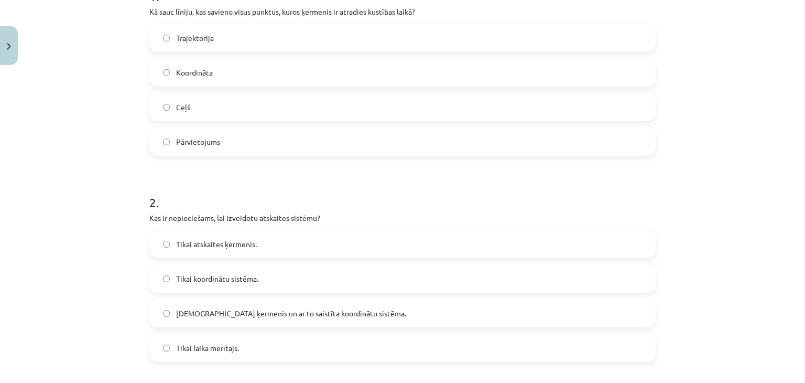
scroll to position [424, 0]
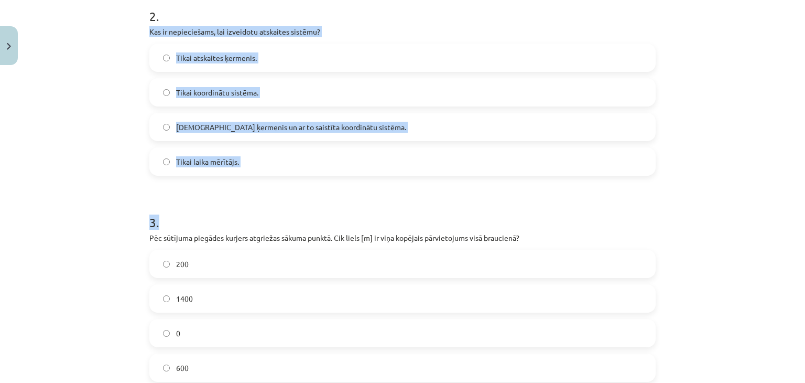
drag, startPoint x: 143, startPoint y: 30, endPoint x: 349, endPoint y: 196, distance: 264.4
click at [349, 196] on div "7 XP Saņemsi Sarežģīts 85 pilda Apraksts Uzdevums Palīdzība 1 . Kā sauc līniju,…" at bounding box center [402, 61] width 519 height 831
click at [224, 127] on span "Atskaites ķermenis un ar to saistīta koordinātu sistēma." at bounding box center [291, 127] width 230 height 11
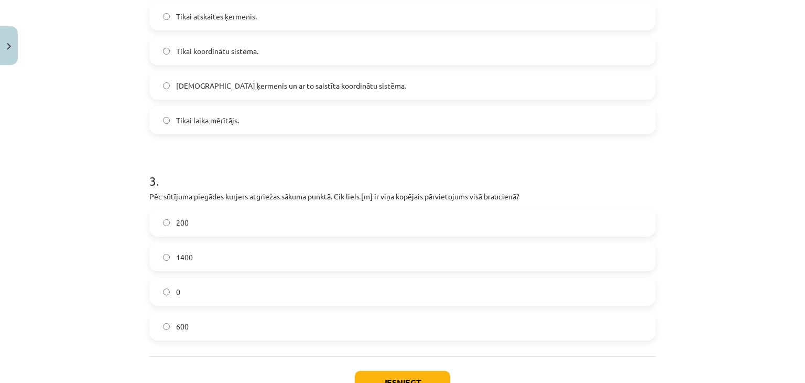
scroll to position [495, 0]
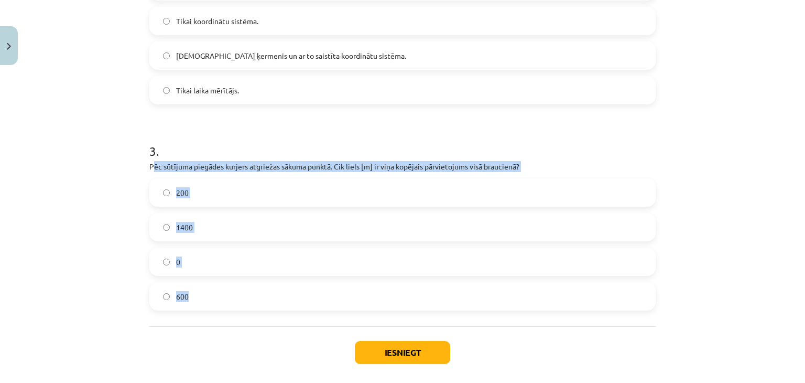
drag, startPoint x: 148, startPoint y: 164, endPoint x: 414, endPoint y: 316, distance: 306.4
click at [414, 316] on div "1 . Kā sauc līniju, kas savieno visus punktus, kuros ķermenis ir atradies kustī…" at bounding box center [402, 4] width 506 height 643
click at [161, 254] on label "0" at bounding box center [402, 261] width 504 height 26
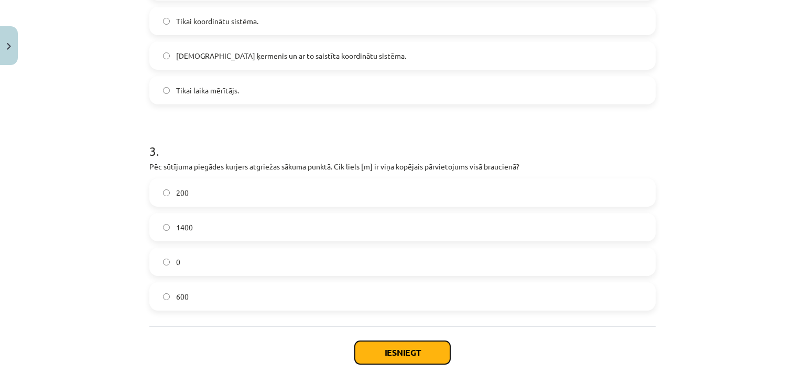
click at [402, 357] on button "Iesniegt" at bounding box center [402, 352] width 95 height 23
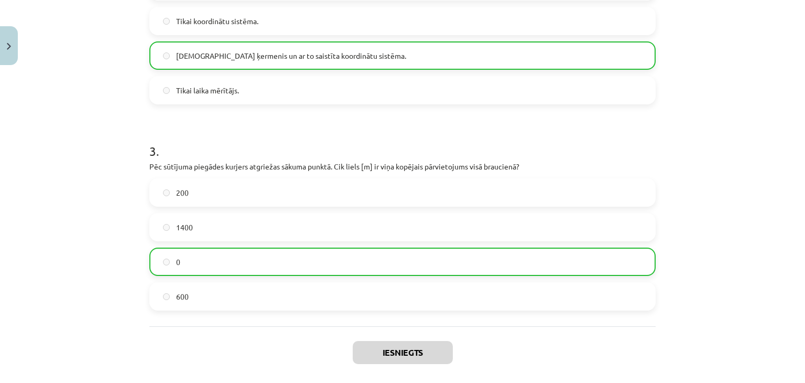
scroll to position [577, 0]
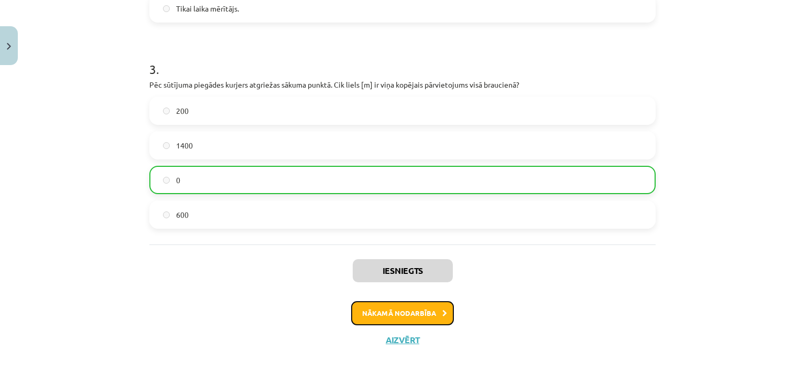
click at [404, 315] on button "Nākamā nodarbība" at bounding box center [402, 313] width 103 height 24
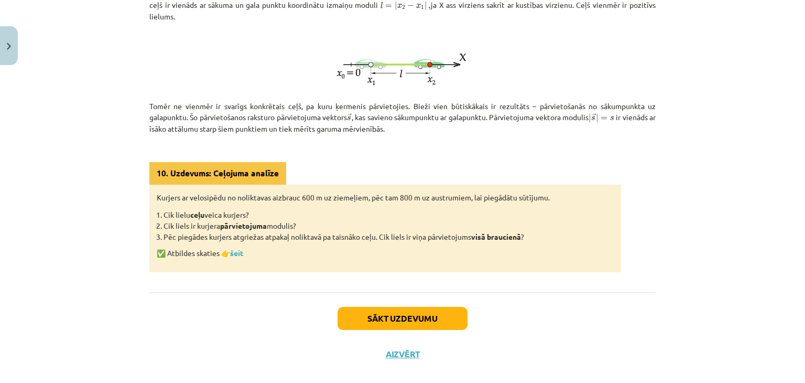
scroll to position [295, 0]
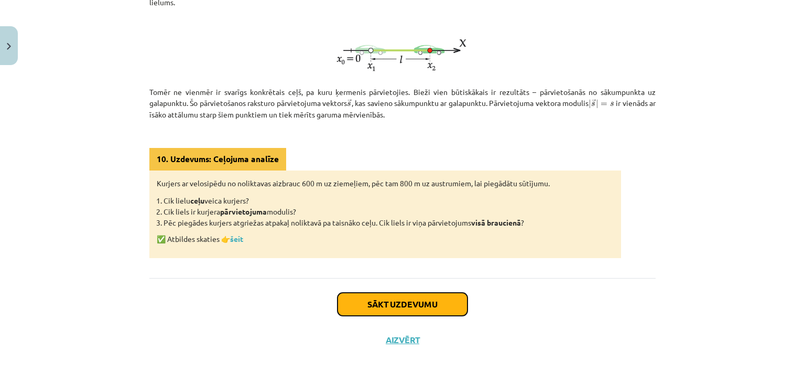
click at [410, 300] on button "Sākt uzdevumu" at bounding box center [403, 303] width 130 height 23
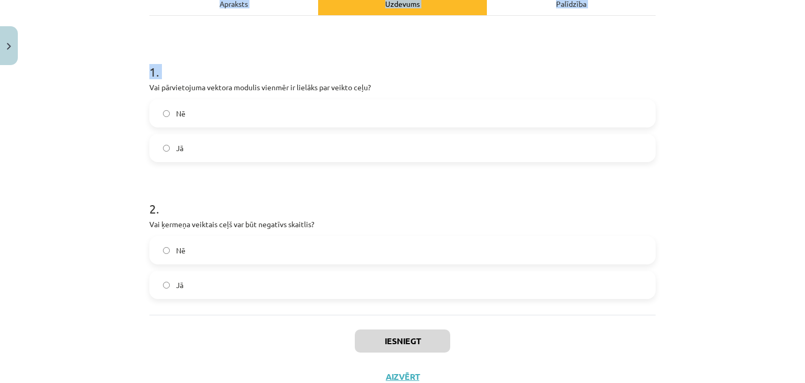
scroll to position [200, 0]
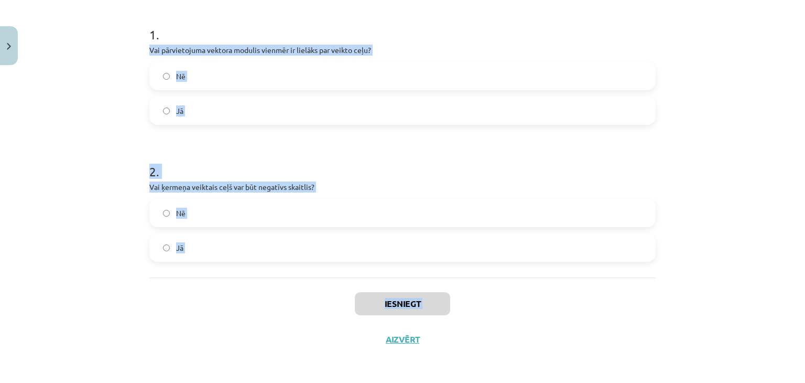
drag, startPoint x: 145, startPoint y: 168, endPoint x: 290, endPoint y: 332, distance: 219.4
click at [290, 332] on div "4 XP Saņemsi Sarežģīts 85 pilda Apraksts Uzdevums Palīdzība 1 . Vai pārvietojum…" at bounding box center [402, 113] width 519 height 487
click at [199, 63] on label "Nē" at bounding box center [402, 76] width 504 height 26
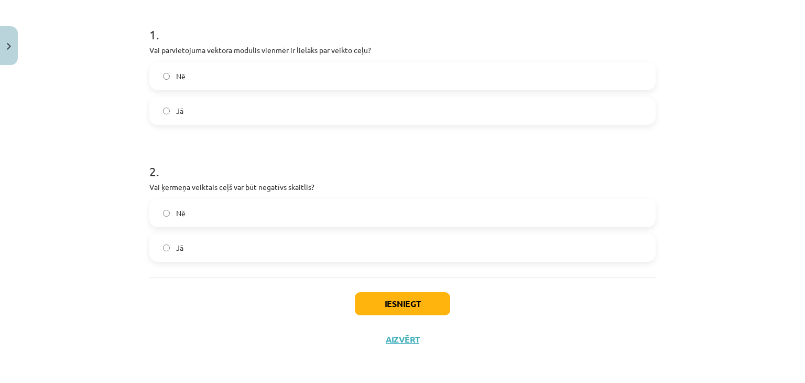
click at [161, 205] on label "Nē" at bounding box center [402, 213] width 504 height 26
click at [365, 295] on button "Iesniegt" at bounding box center [402, 303] width 95 height 23
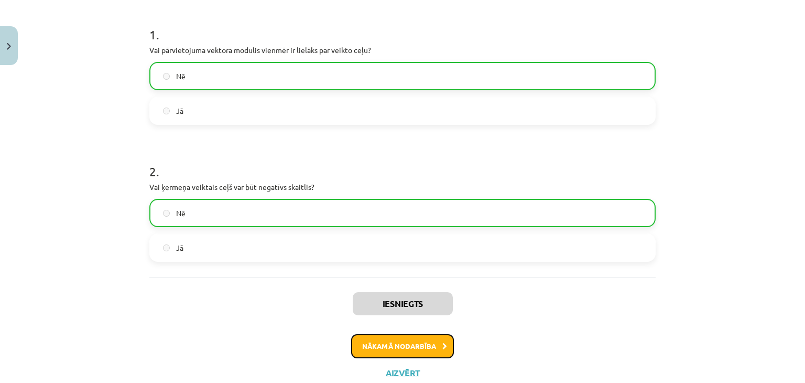
click at [387, 352] on button "Nākamā nodarbība" at bounding box center [402, 346] width 103 height 24
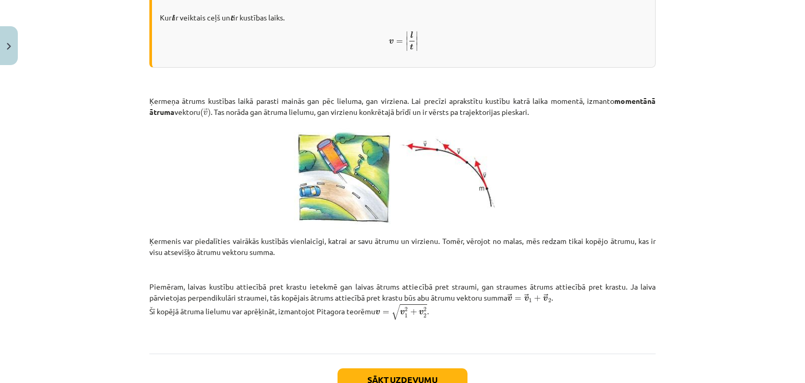
scroll to position [410, 0]
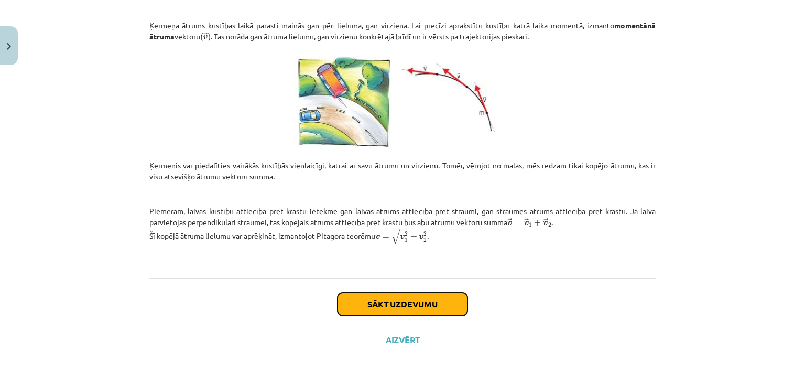
click at [419, 304] on button "Sākt uzdevumu" at bounding box center [403, 303] width 130 height 23
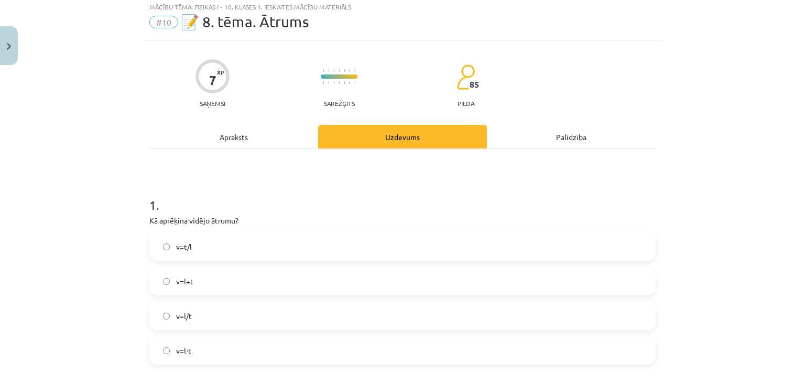
scroll to position [26, 0]
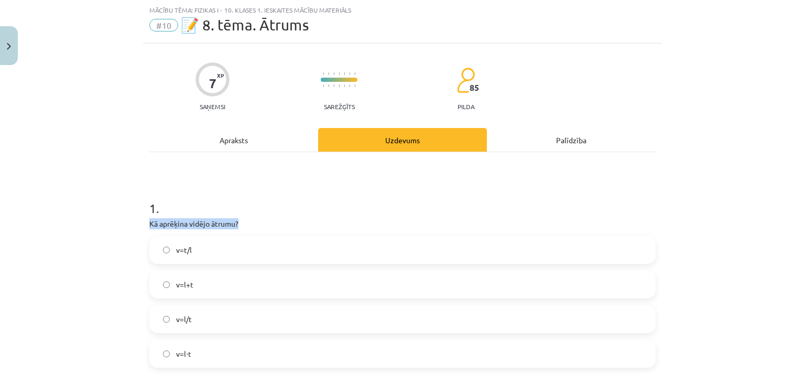
drag, startPoint x: 143, startPoint y: 220, endPoint x: 297, endPoint y: 214, distance: 154.7
click at [123, 223] on div "Mācību tēma: Fizikas i - 10. klases 1. ieskaites mācību materiāls #10 📝 8. tēma…" at bounding box center [402, 191] width 805 height 383
drag, startPoint x: 145, startPoint y: 219, endPoint x: 258, endPoint y: 365, distance: 185.3
click at [258, 365] on div "1 . Kā aprēķina vidējo ātrumu? v=t/l v=l+t v=l/t v=l⋅t" at bounding box center [402, 274] width 506 height 185
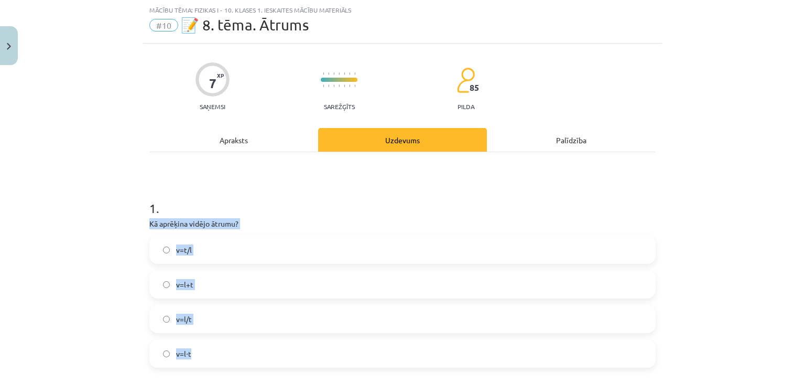
click at [178, 319] on span "v=l/t" at bounding box center [184, 318] width 16 height 11
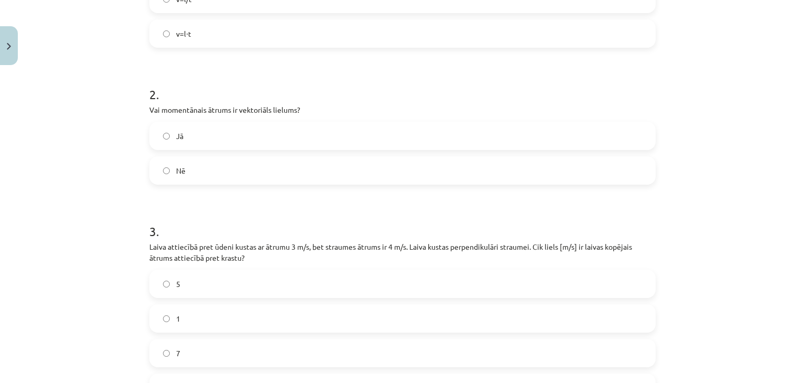
scroll to position [345, 0]
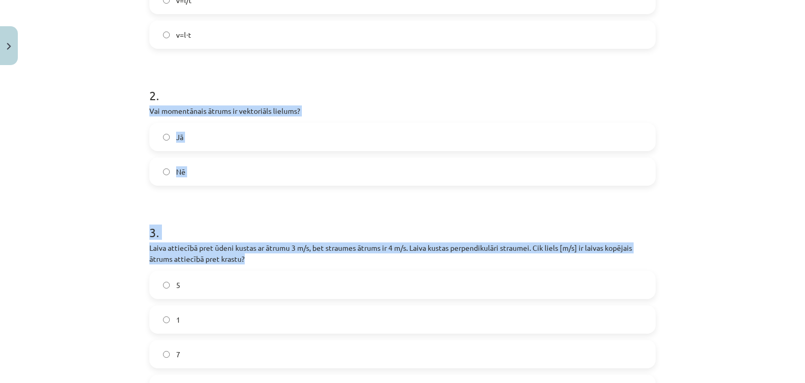
drag, startPoint x: 144, startPoint y: 110, endPoint x: 464, endPoint y: 261, distance: 354.6
click at [464, 261] on div "7 XP Saņemsi Sarežģīts 85 pilda Apraksts Uzdevums Palīdzība 1 . Kā aprēķina vid…" at bounding box center [402, 111] width 519 height 773
click at [179, 124] on label "Jā" at bounding box center [402, 137] width 504 height 26
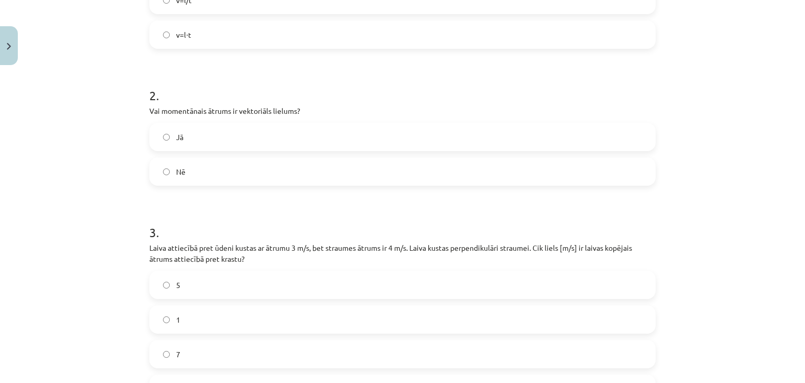
click at [189, 276] on label "5" at bounding box center [402, 285] width 504 height 26
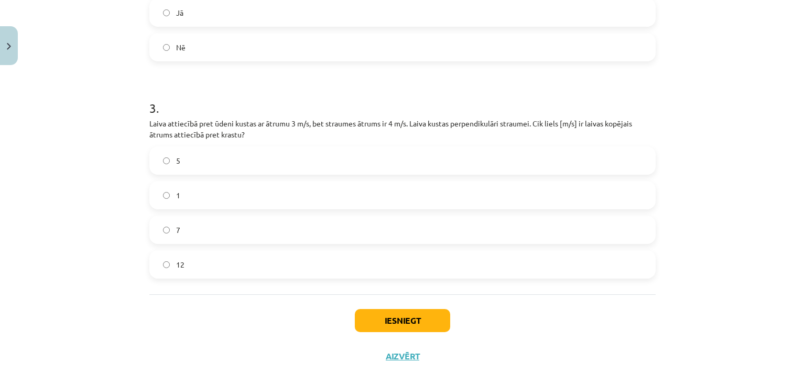
scroll to position [486, 0]
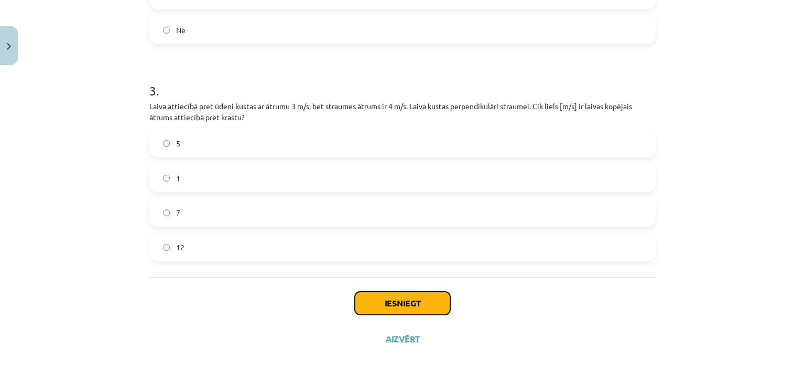
click at [419, 299] on button "Iesniegt" at bounding box center [402, 302] width 95 height 23
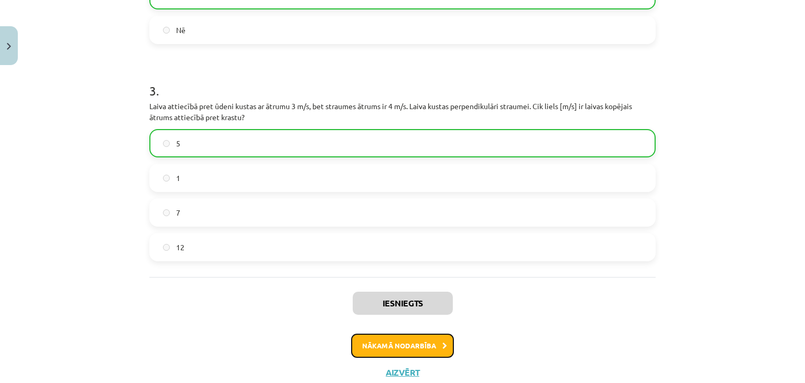
click at [412, 349] on button "Nākamā nodarbība" at bounding box center [402, 345] width 103 height 24
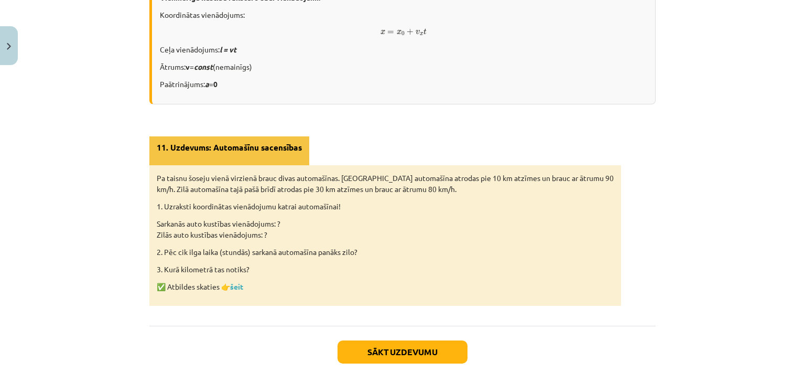
scroll to position [707, 0]
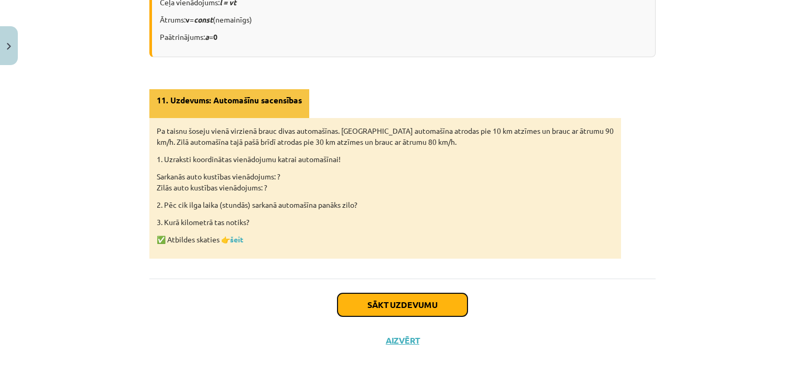
click at [427, 301] on button "Sākt uzdevumu" at bounding box center [403, 304] width 130 height 23
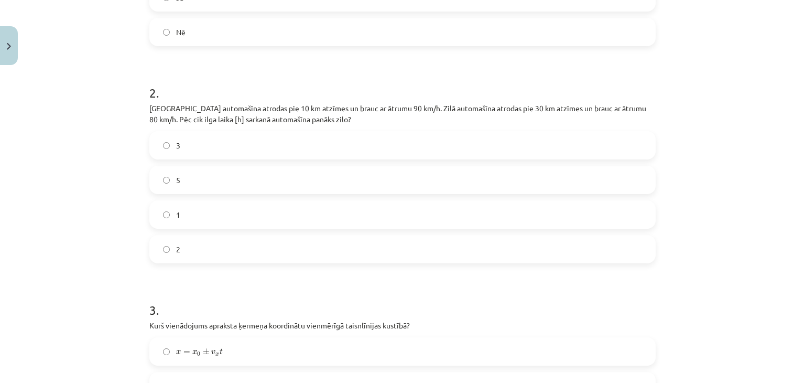
scroll to position [486, 0]
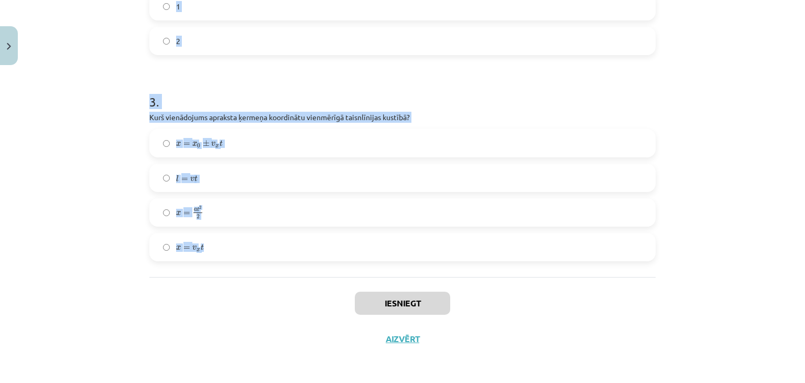
drag, startPoint x: 145, startPoint y: 223, endPoint x: 281, endPoint y: 250, distance: 139.5
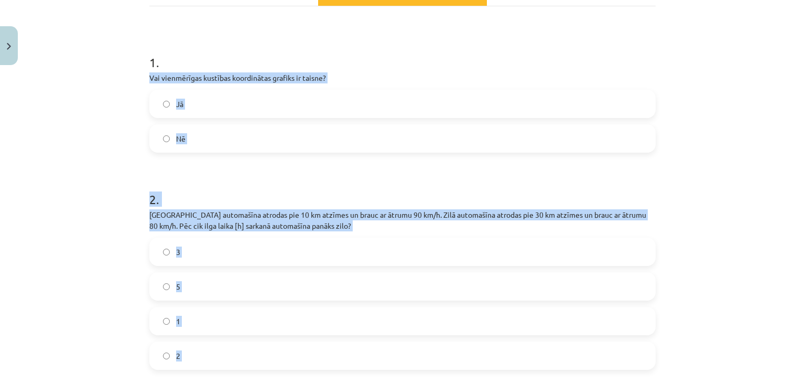
scroll to position [142, 0]
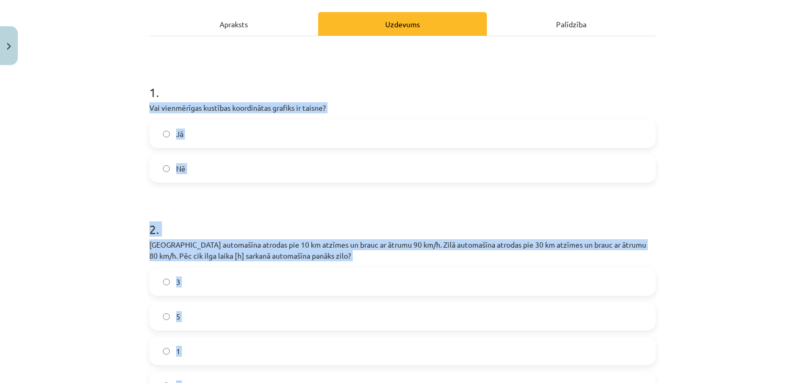
click at [309, 131] on label "Jā" at bounding box center [402, 134] width 504 height 26
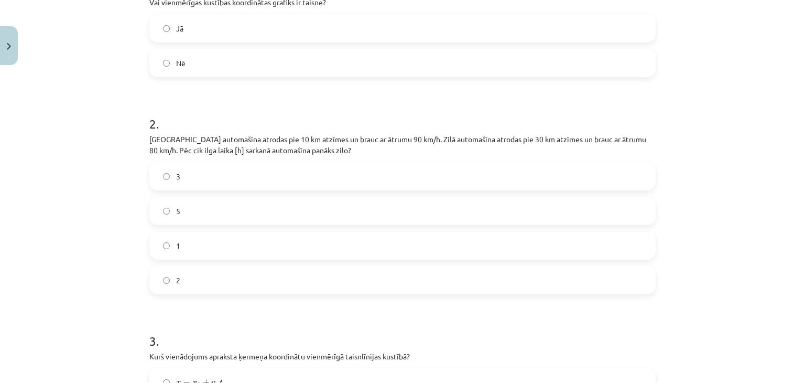
scroll to position [250, 0]
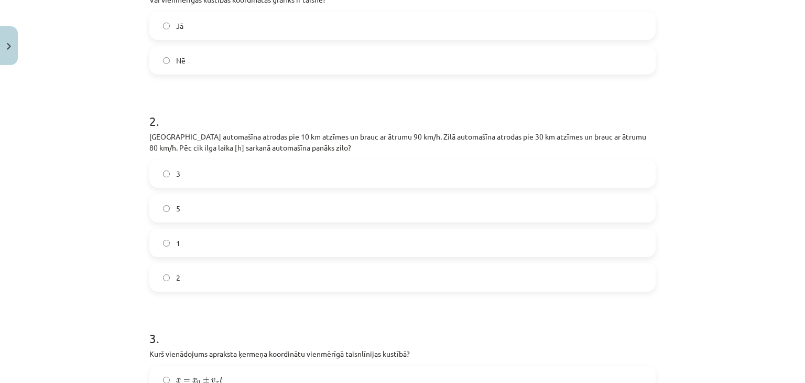
click at [185, 277] on label "2" at bounding box center [402, 277] width 504 height 26
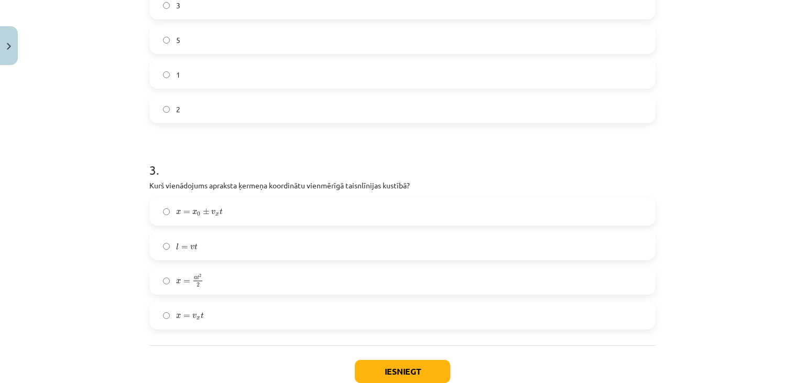
scroll to position [463, 0]
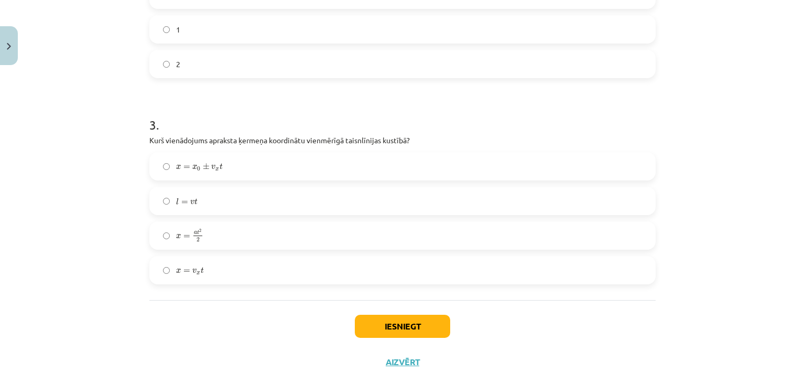
click at [220, 169] on span "t" at bounding box center [221, 166] width 3 height 6
click at [404, 330] on button "Iesniegt" at bounding box center [402, 326] width 95 height 23
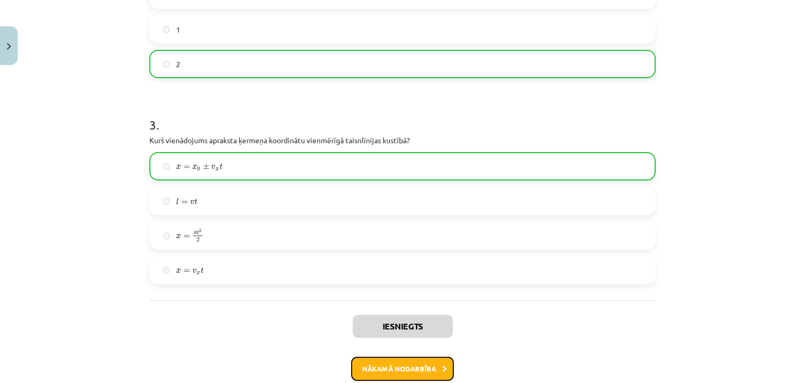
click at [402, 367] on button "Nākamā nodarbība" at bounding box center [402, 368] width 103 height 24
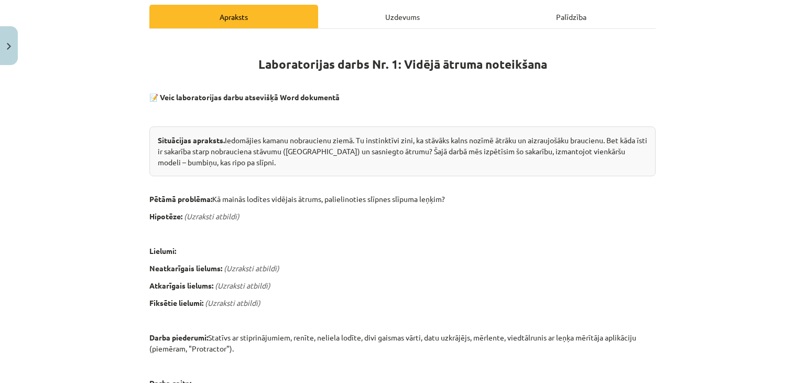
scroll to position [149, 0]
click at [143, 91] on div "4 XP Saņemsi Sarežģīts 85 pilda Apraksts Uzdevums Palīdzība Laboratorijas darbs…" at bounding box center [402, 361] width 519 height 883
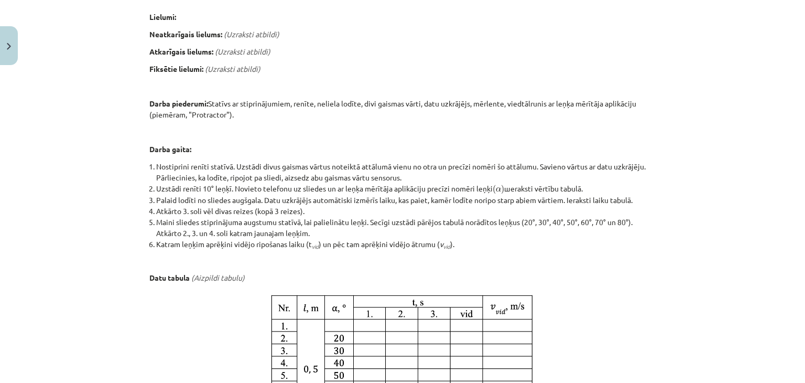
scroll to position [595, 0]
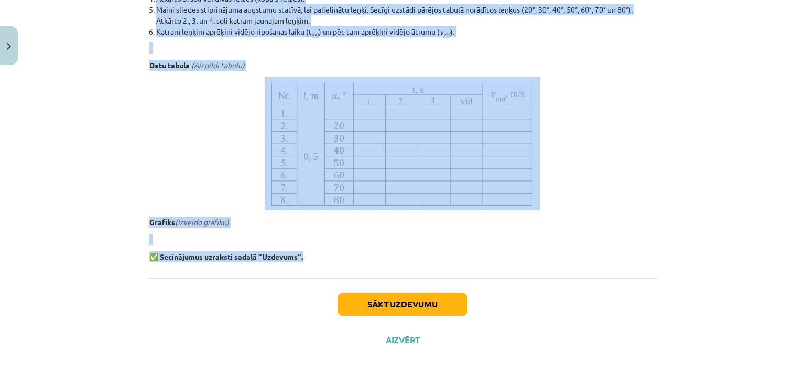
drag, startPoint x: 157, startPoint y: 95, endPoint x: 302, endPoint y: 263, distance: 221.5
click at [73, 97] on div "Mācību tēma: Fizikas i - 10. klases 1. ieskaites mācību materiāls #12 🔍 Laborat…" at bounding box center [402, 191] width 805 height 383
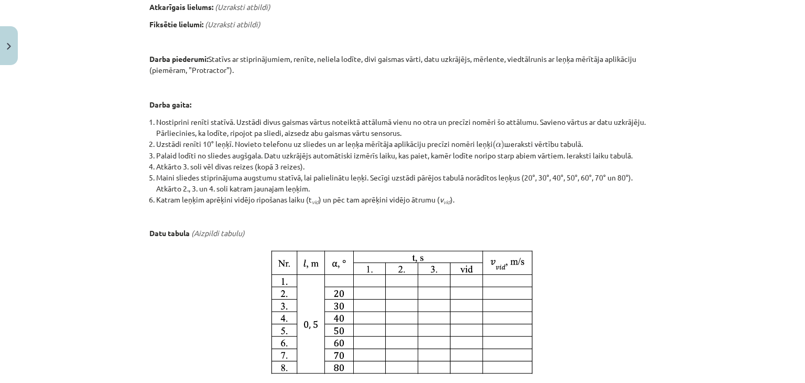
scroll to position [428, 0]
